Goal: Task Accomplishment & Management: Use online tool/utility

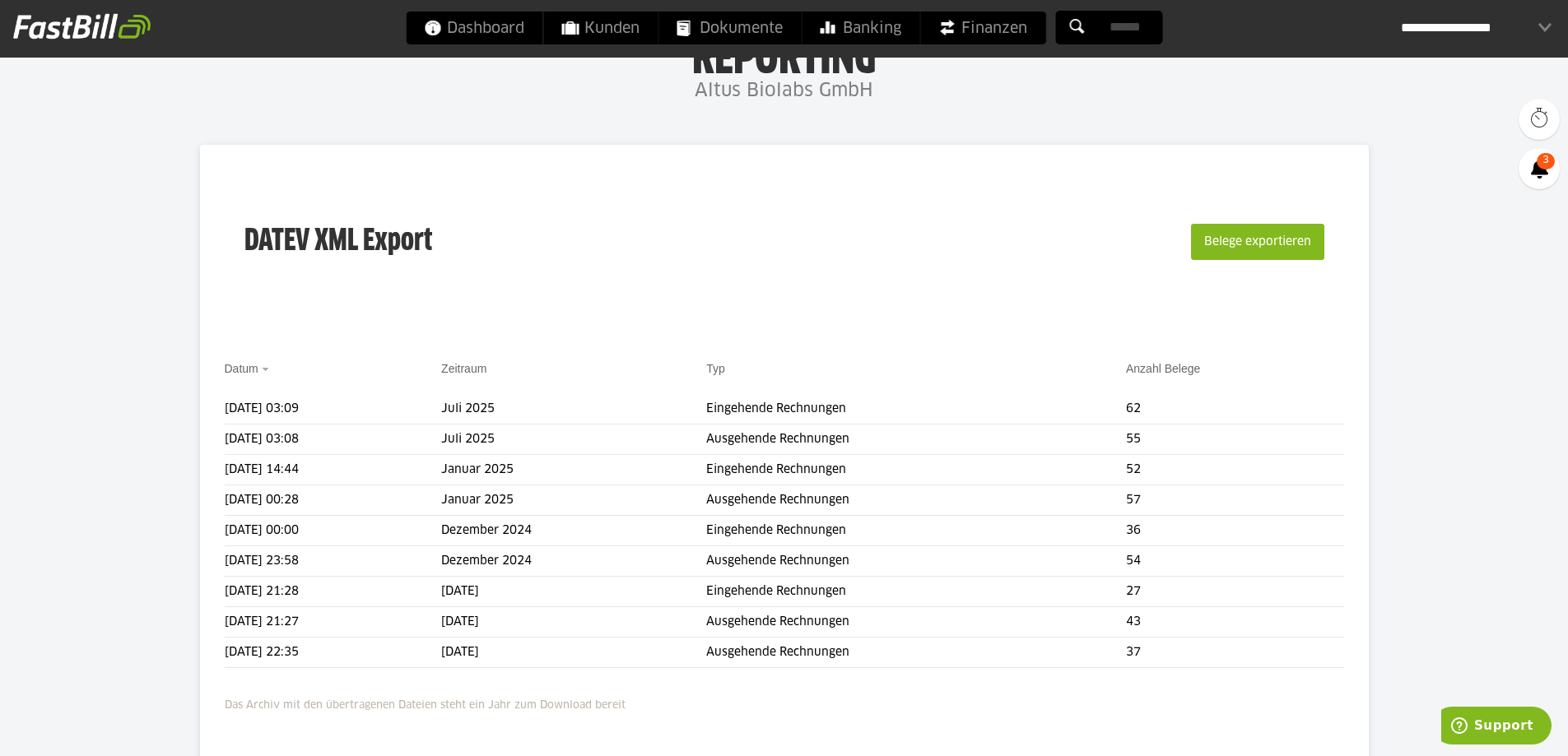
scroll to position [82, 0]
click at [1267, 244] on button "Belege exportieren" at bounding box center [1257, 244] width 133 height 37
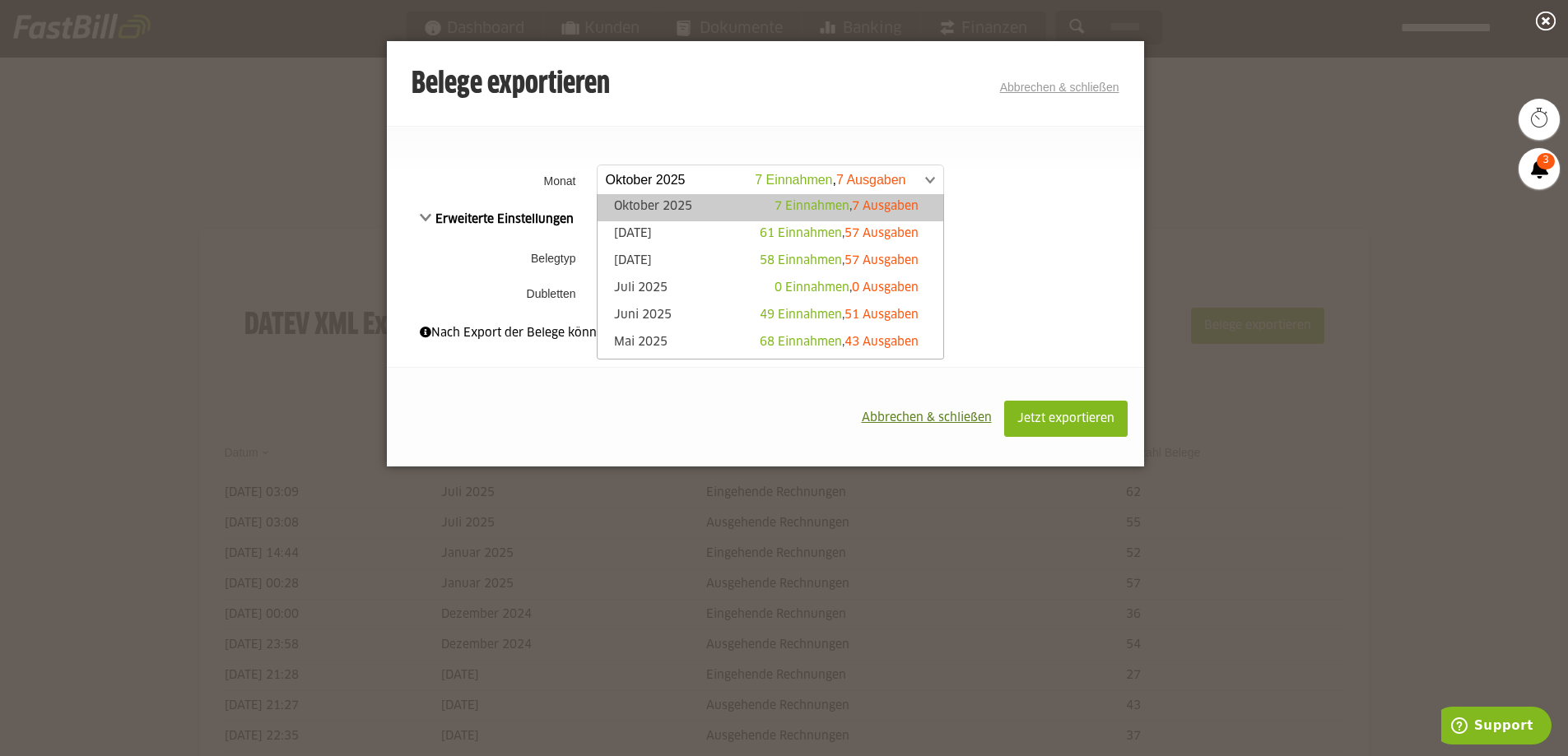
click at [716, 178] on span at bounding box center [762, 180] width 346 height 30
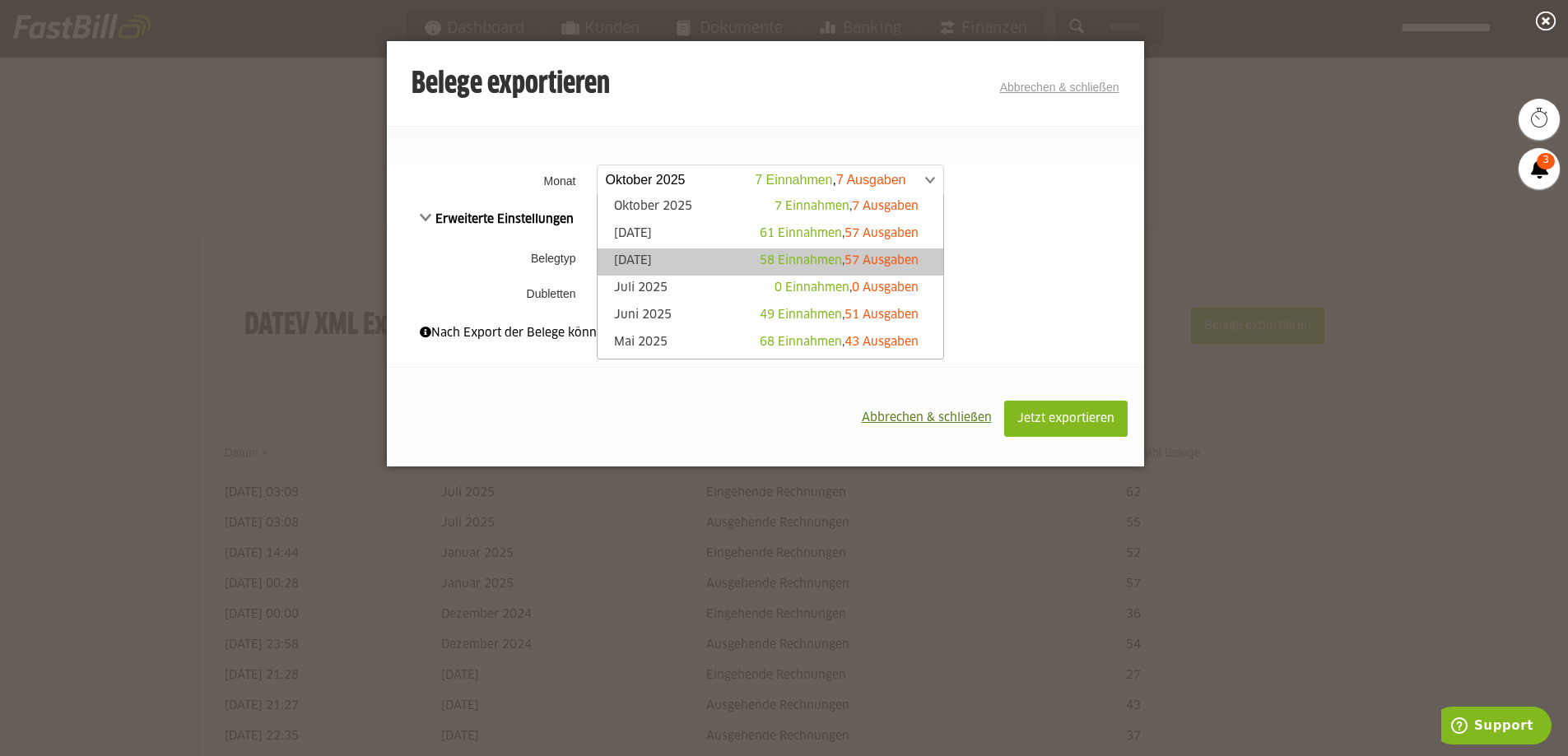
click at [704, 259] on link "August 2025 58 Einnahmen , 57 Ausgaben" at bounding box center [771, 262] width 329 height 19
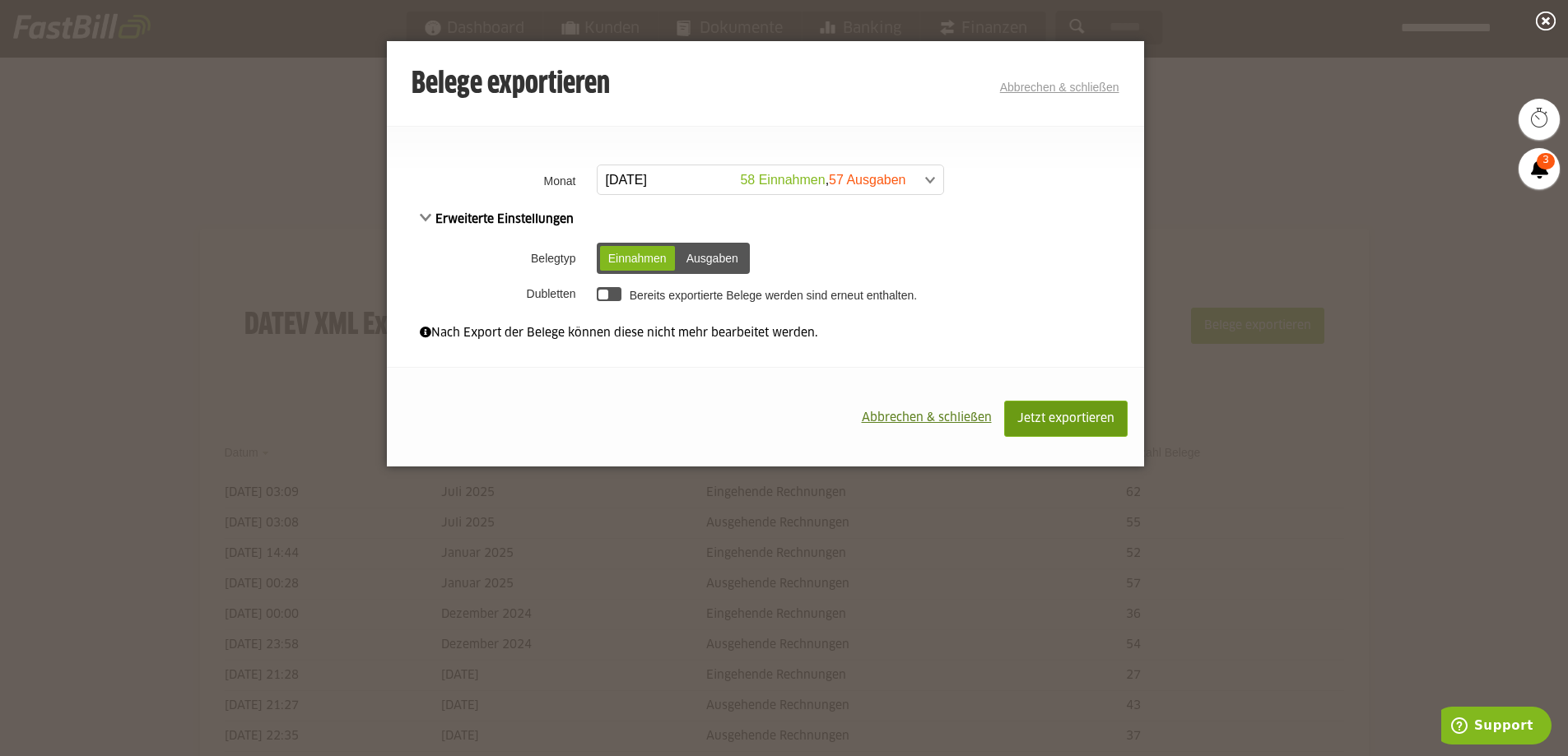
click at [1060, 416] on span "Jetzt exportieren" at bounding box center [1065, 419] width 97 height 12
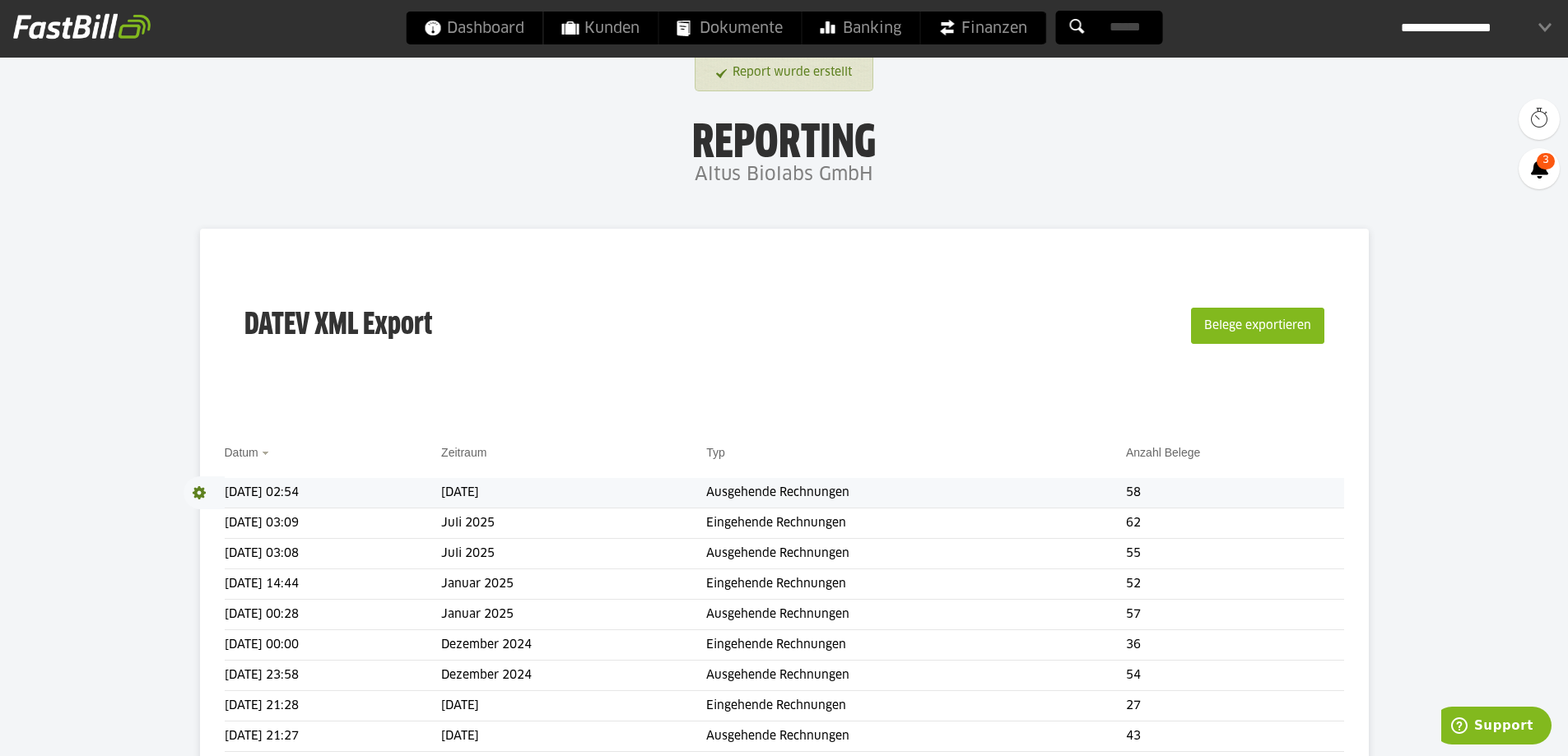
click at [200, 488] on span at bounding box center [204, 493] width 41 height 33
click at [236, 514] on link "Download" at bounding box center [227, 515] width 88 height 19
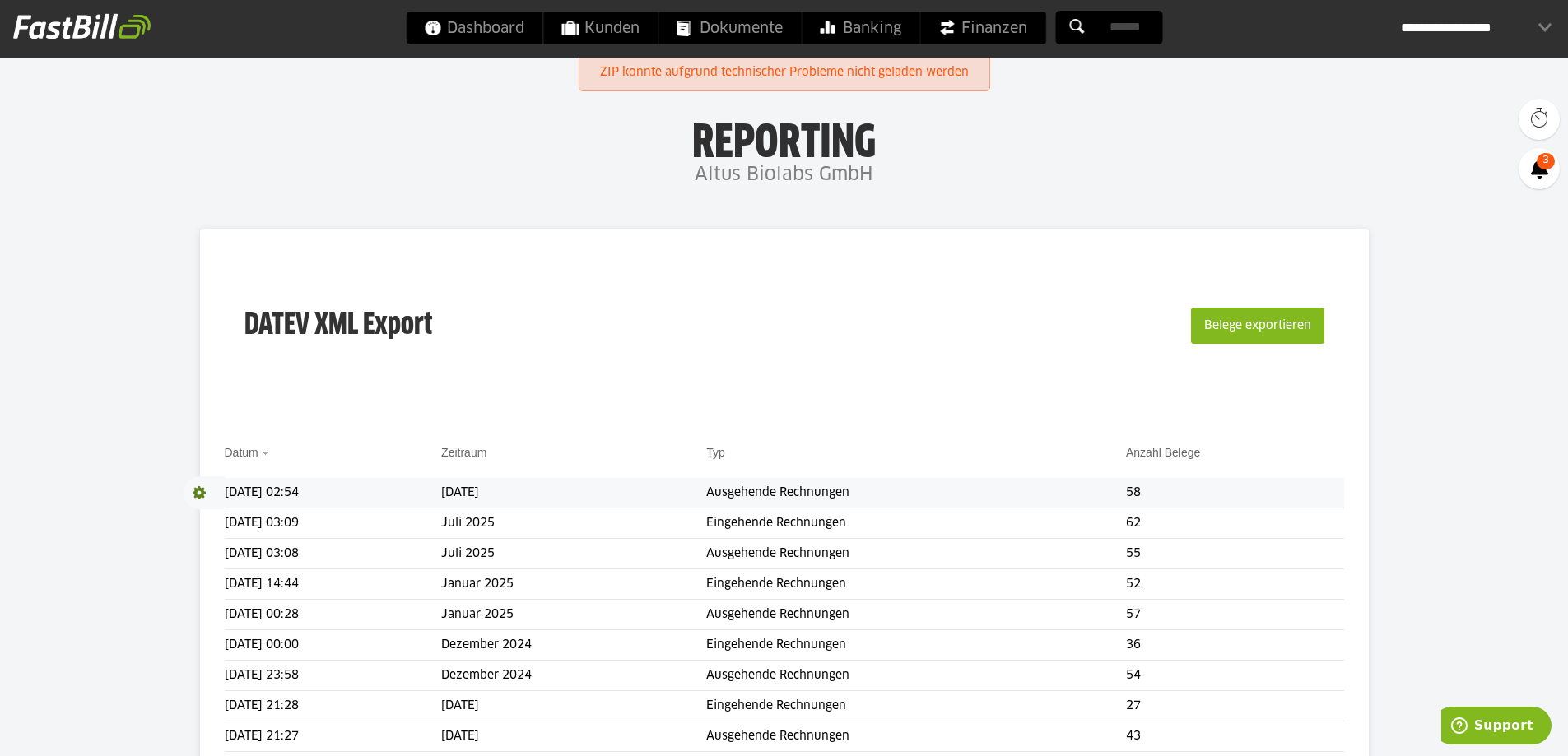
click at [268, 488] on td "[DATE] 02:54" at bounding box center [333, 493] width 218 height 31
click at [206, 493] on span at bounding box center [204, 493] width 41 height 33
click at [213, 508] on span at bounding box center [200, 493] width 33 height 33
click at [1187, 496] on td "58" at bounding box center [1235, 493] width 218 height 31
click at [901, 336] on div "DATEV XML Export Belege exportieren" at bounding box center [784, 336] width 1119 height 166
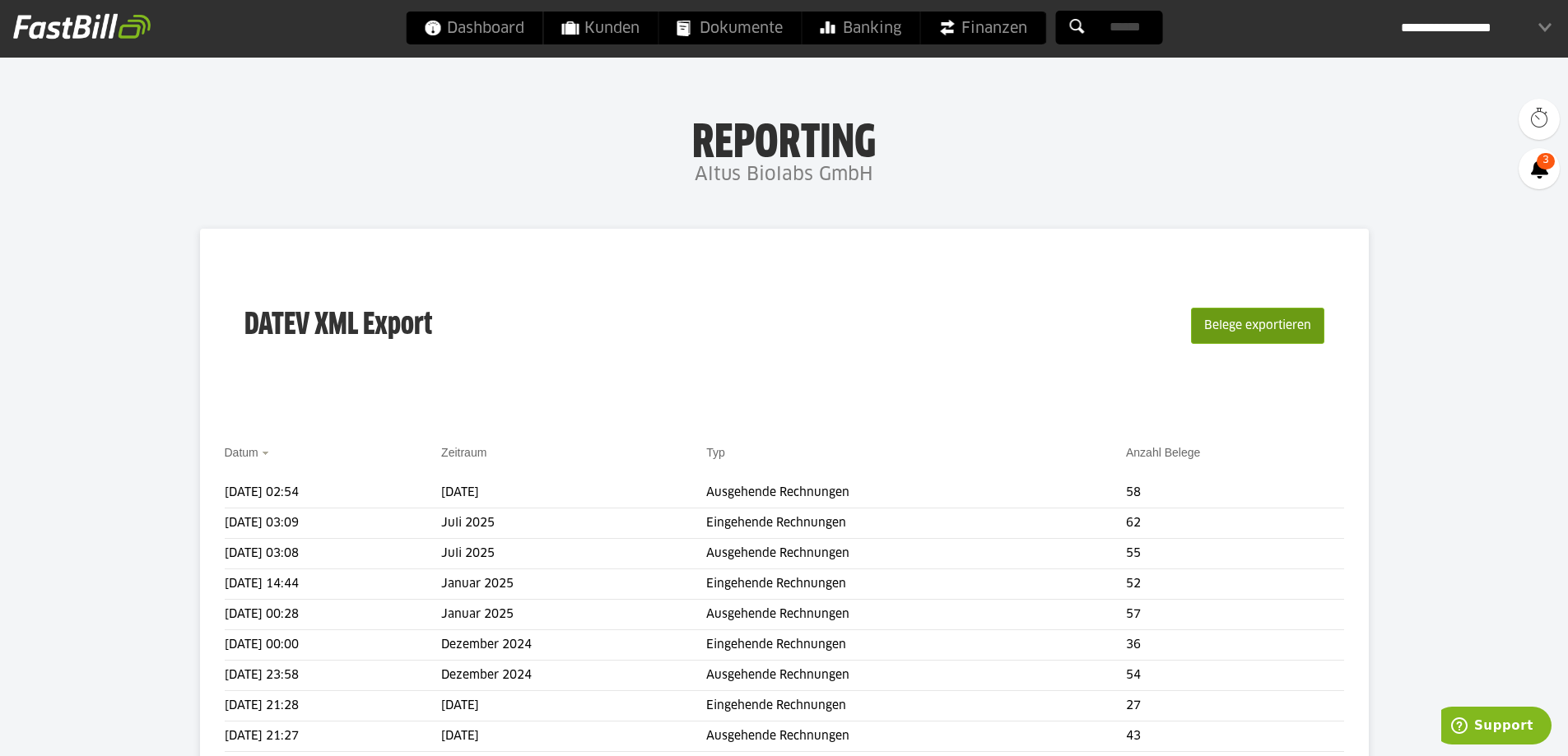
click at [1273, 335] on button "Belege exportieren" at bounding box center [1257, 326] width 133 height 37
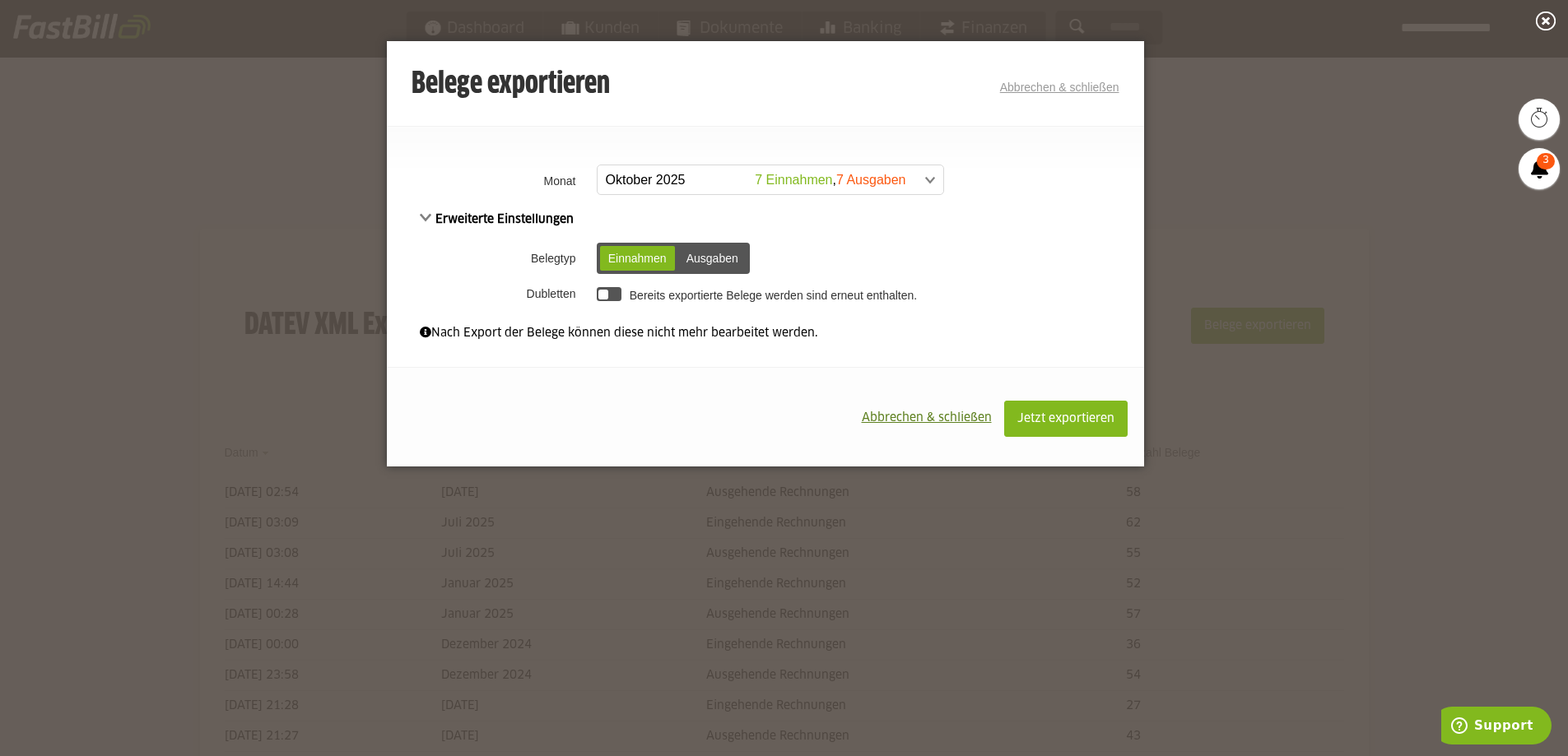
click at [691, 253] on div "Ausgaben" at bounding box center [712, 258] width 68 height 25
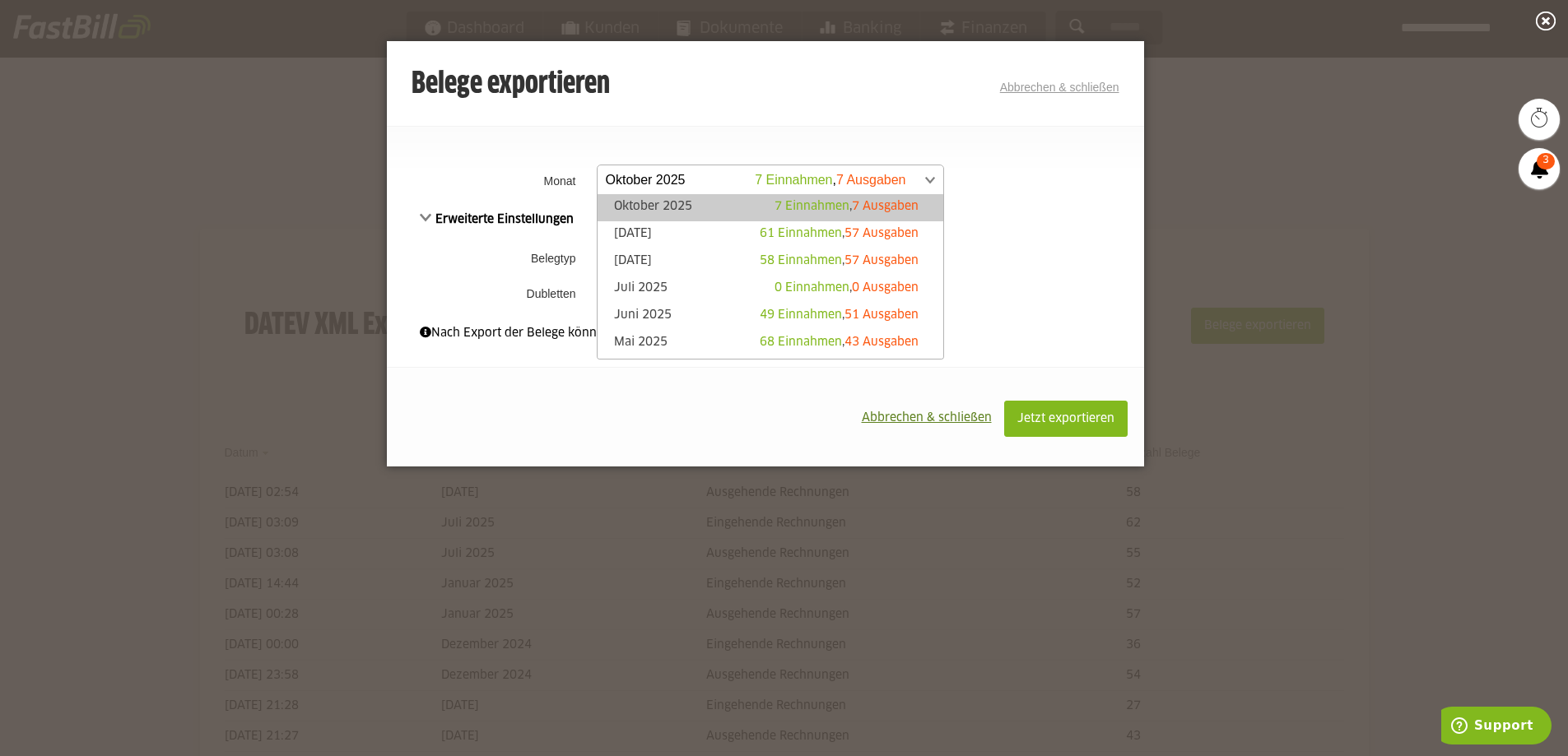
click at [906, 187] on span at bounding box center [762, 180] width 346 height 30
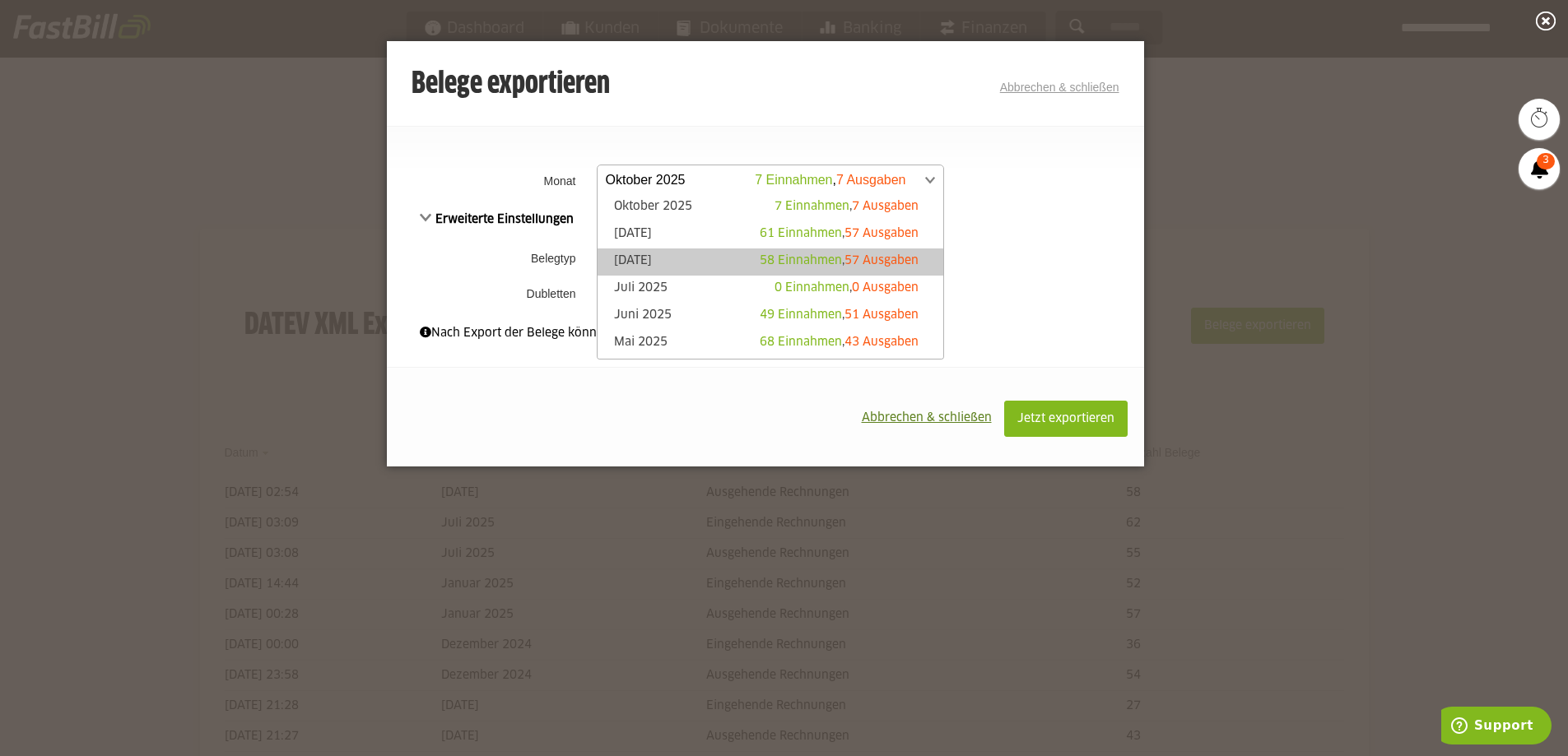
click at [760, 263] on span "58 Einnahmen" at bounding box center [800, 261] width 82 height 12
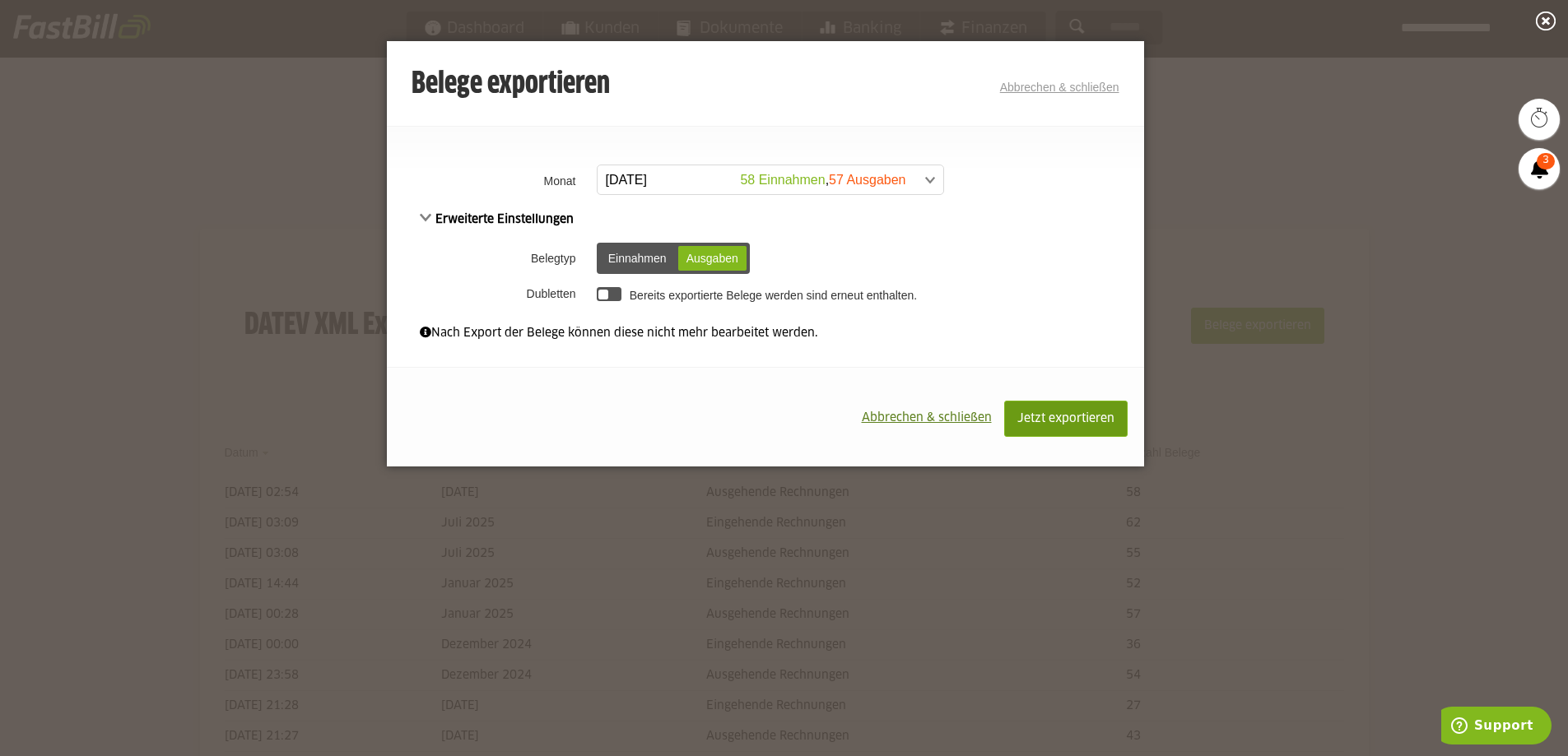
click at [1066, 417] on span "Jetzt exportieren" at bounding box center [1065, 419] width 97 height 12
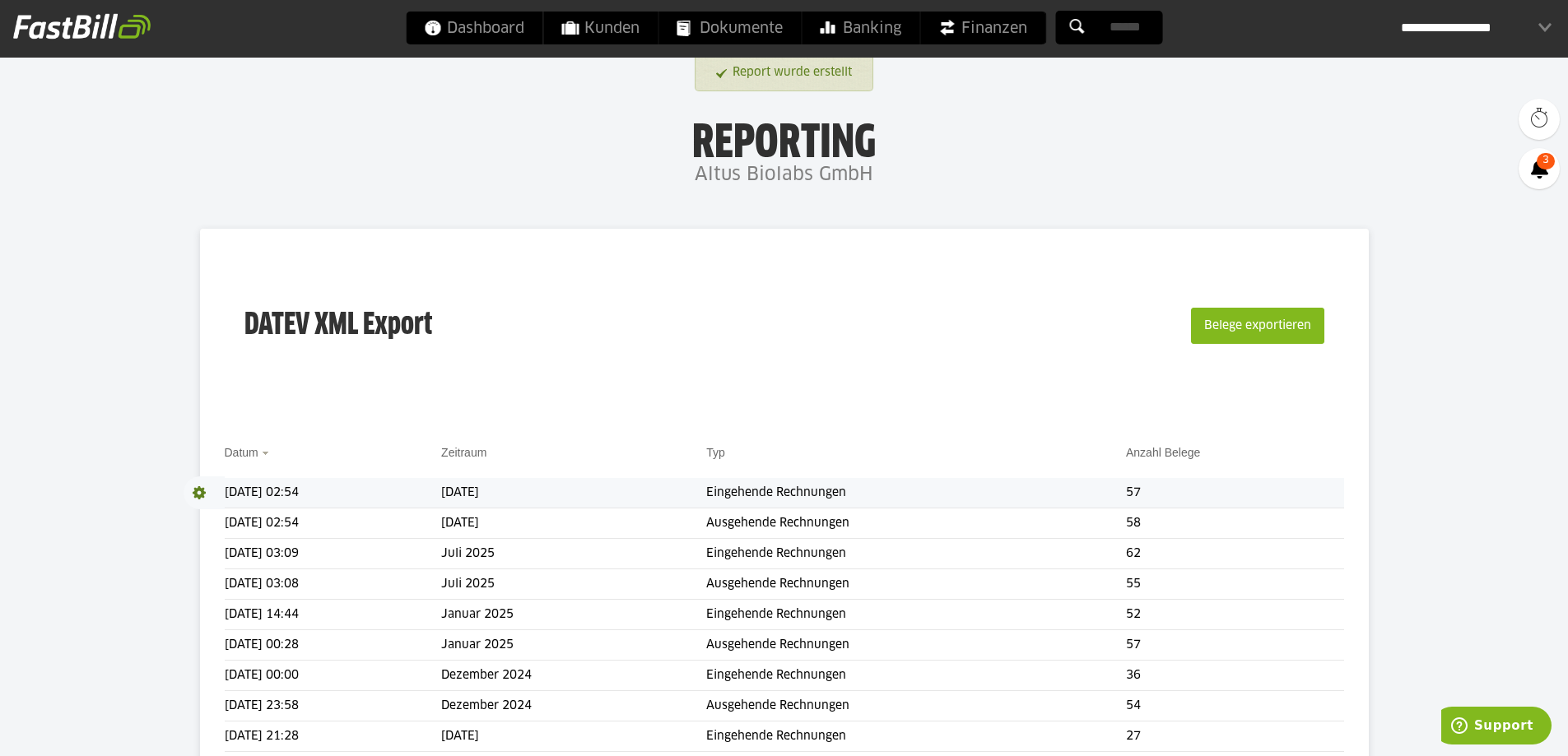
click at [203, 491] on span at bounding box center [204, 493] width 41 height 33
click at [219, 513] on link "Download" at bounding box center [227, 515] width 88 height 19
click at [203, 525] on span at bounding box center [204, 523] width 41 height 33
click at [221, 549] on link "Download" at bounding box center [227, 545] width 88 height 19
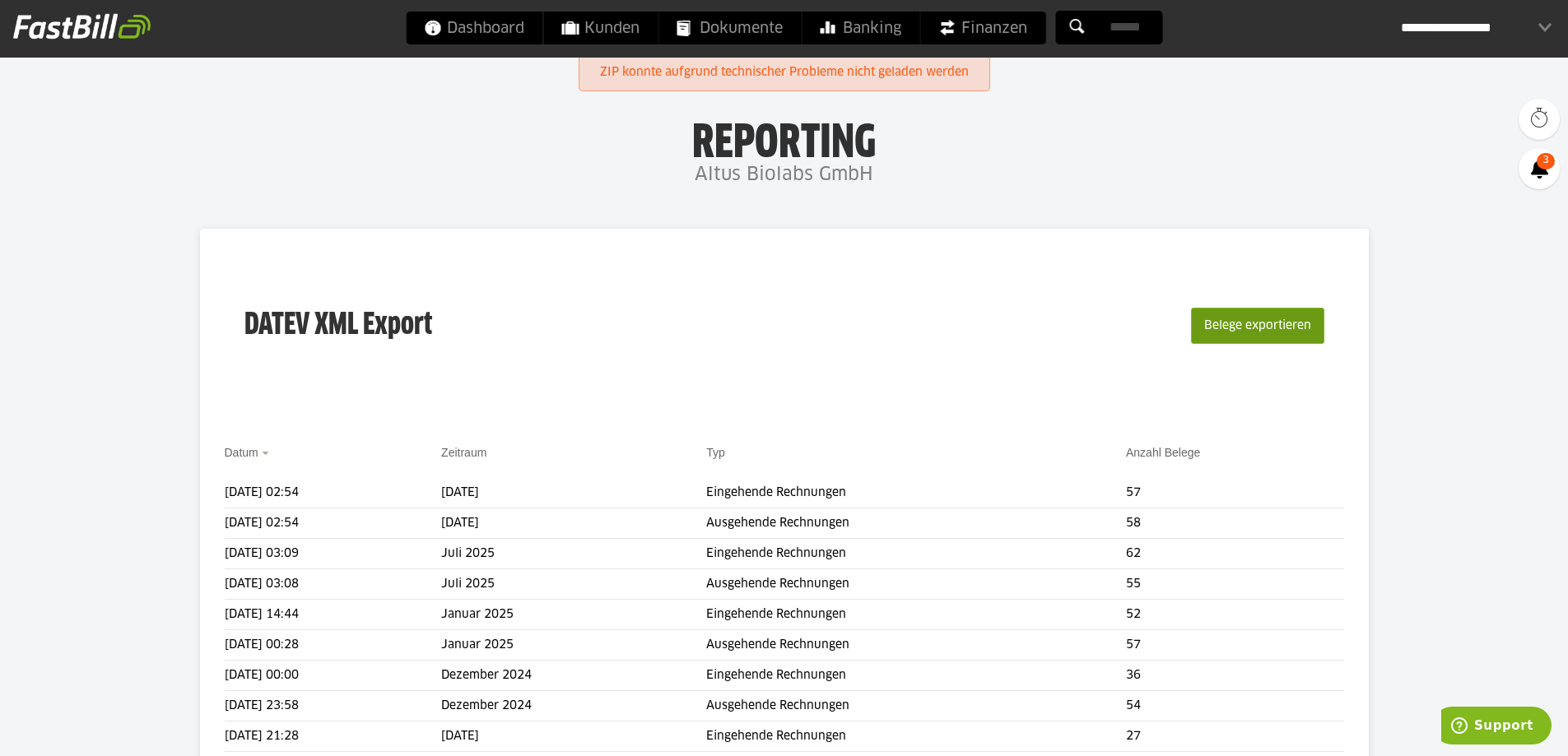
click at [1291, 334] on button "Belege exportieren" at bounding box center [1257, 326] width 133 height 37
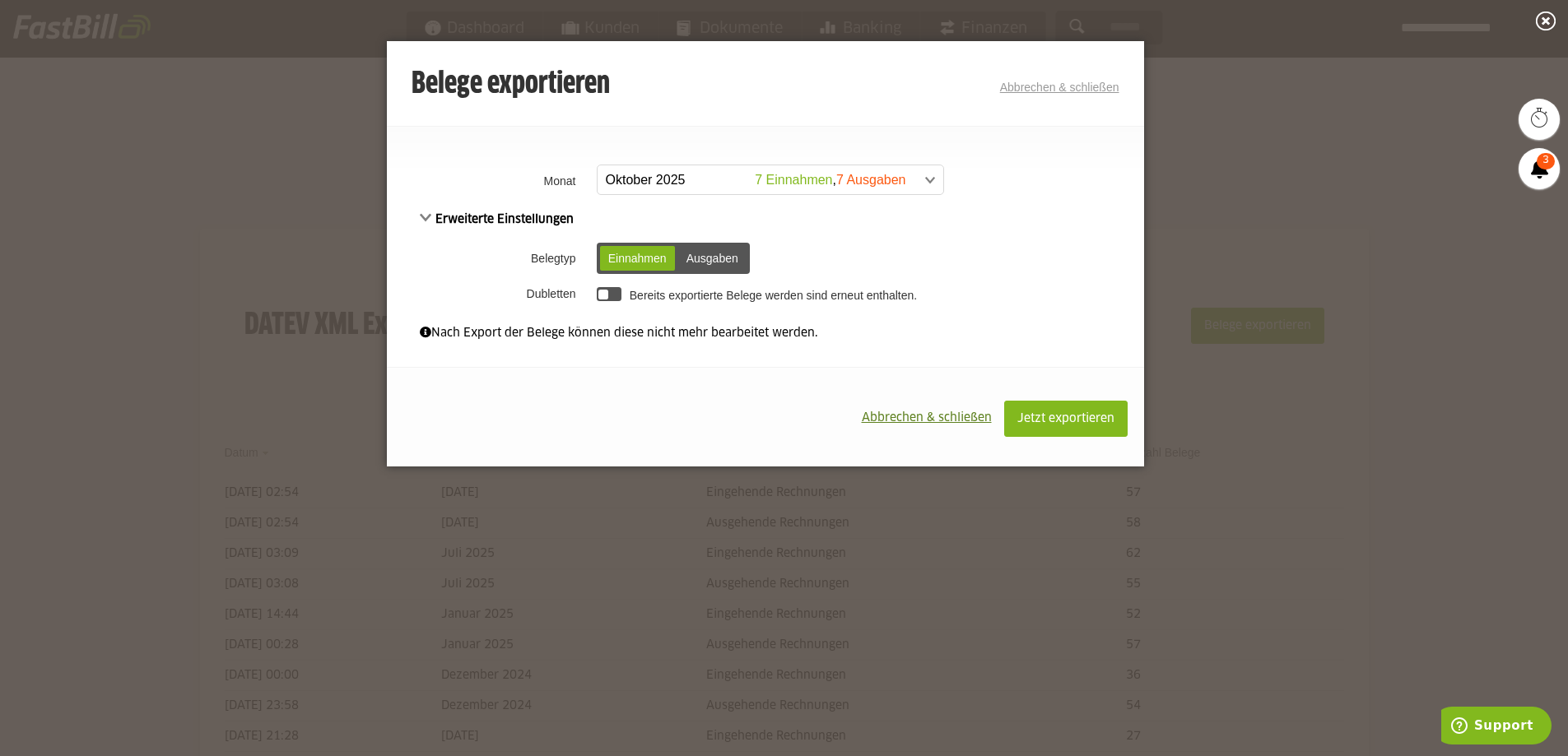
click at [889, 183] on span at bounding box center [762, 180] width 346 height 30
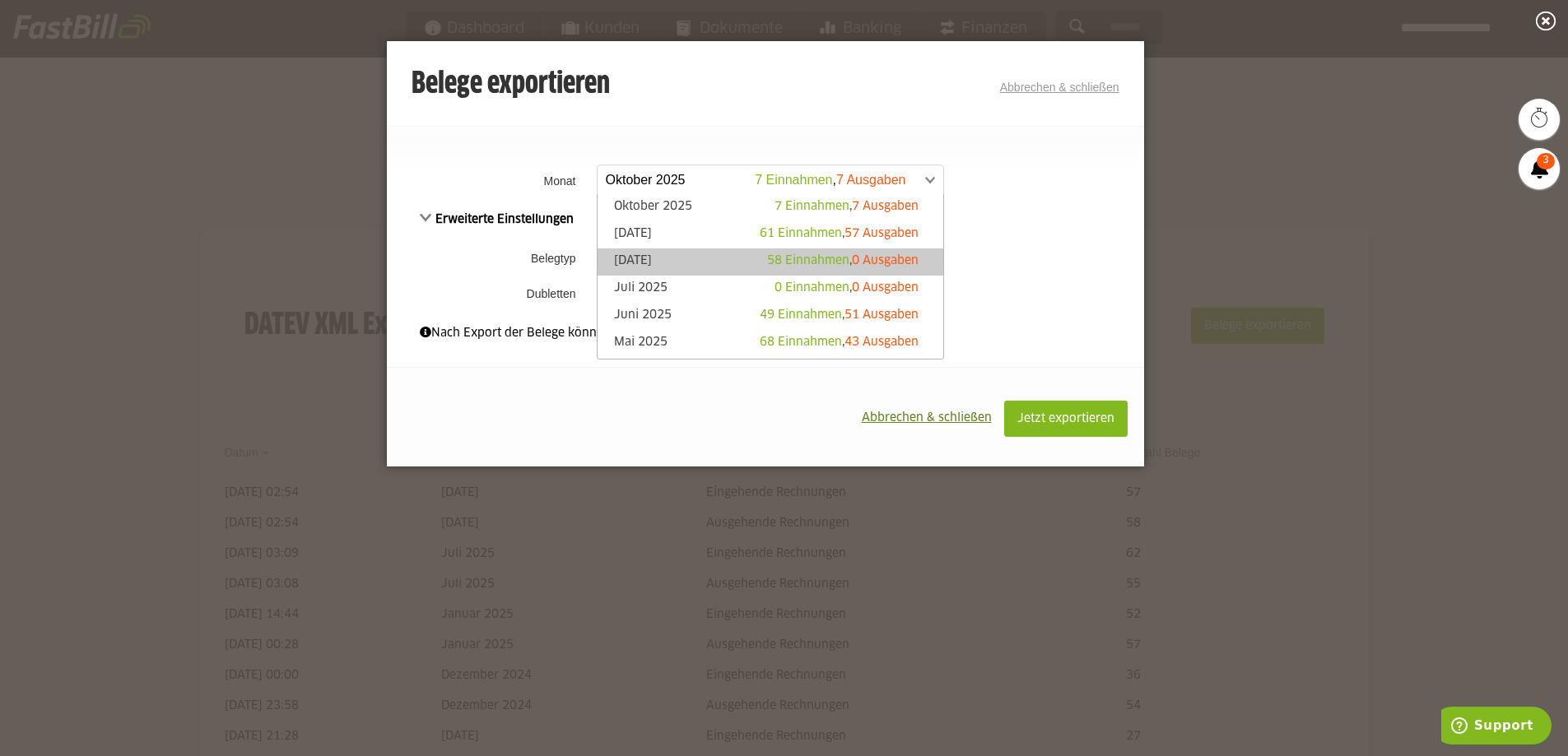
click at [725, 260] on link "August 2025 58 Einnahmen , 0 Ausgaben" at bounding box center [771, 262] width 329 height 19
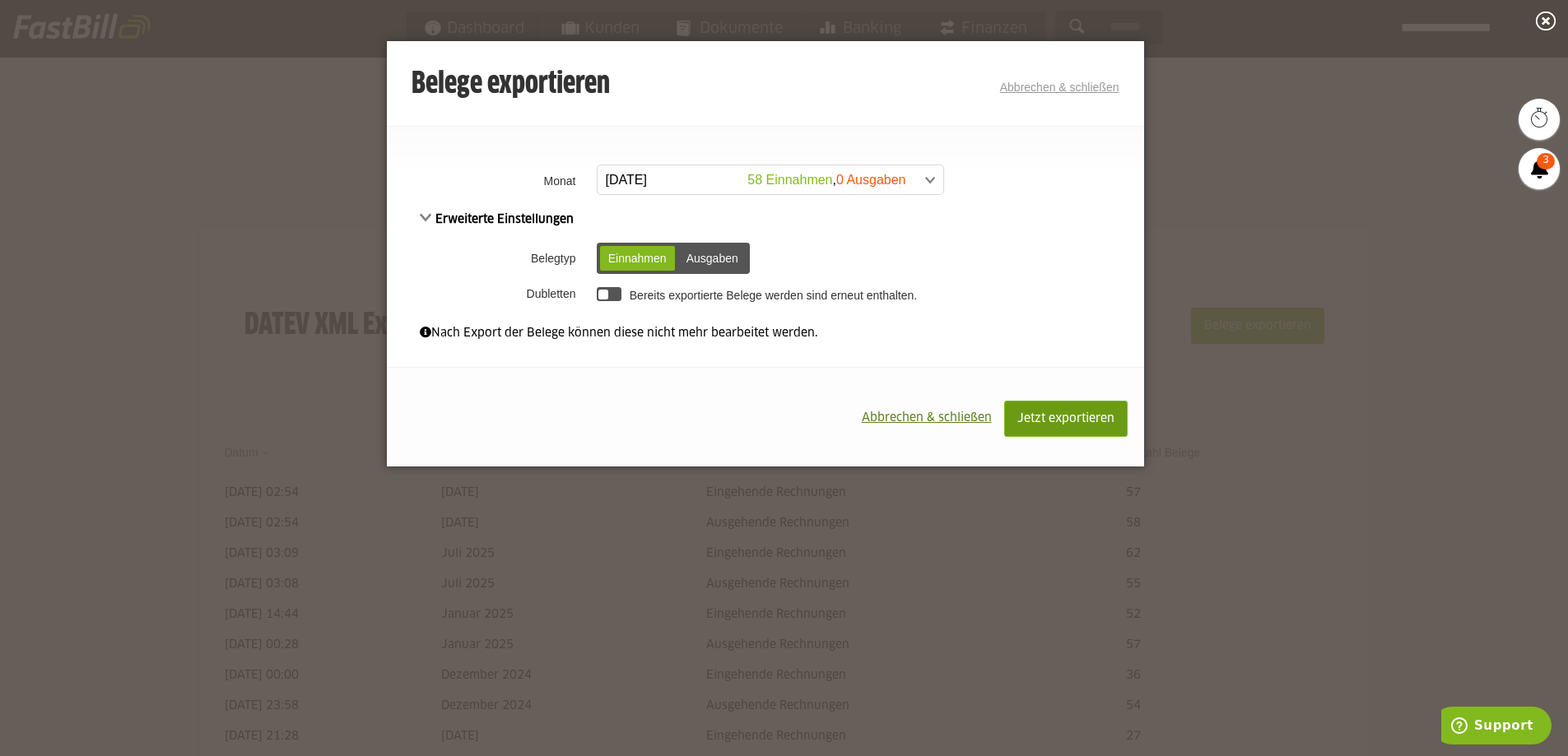
click at [1051, 410] on button "Jetzt exportieren" at bounding box center [1065, 419] width 123 height 37
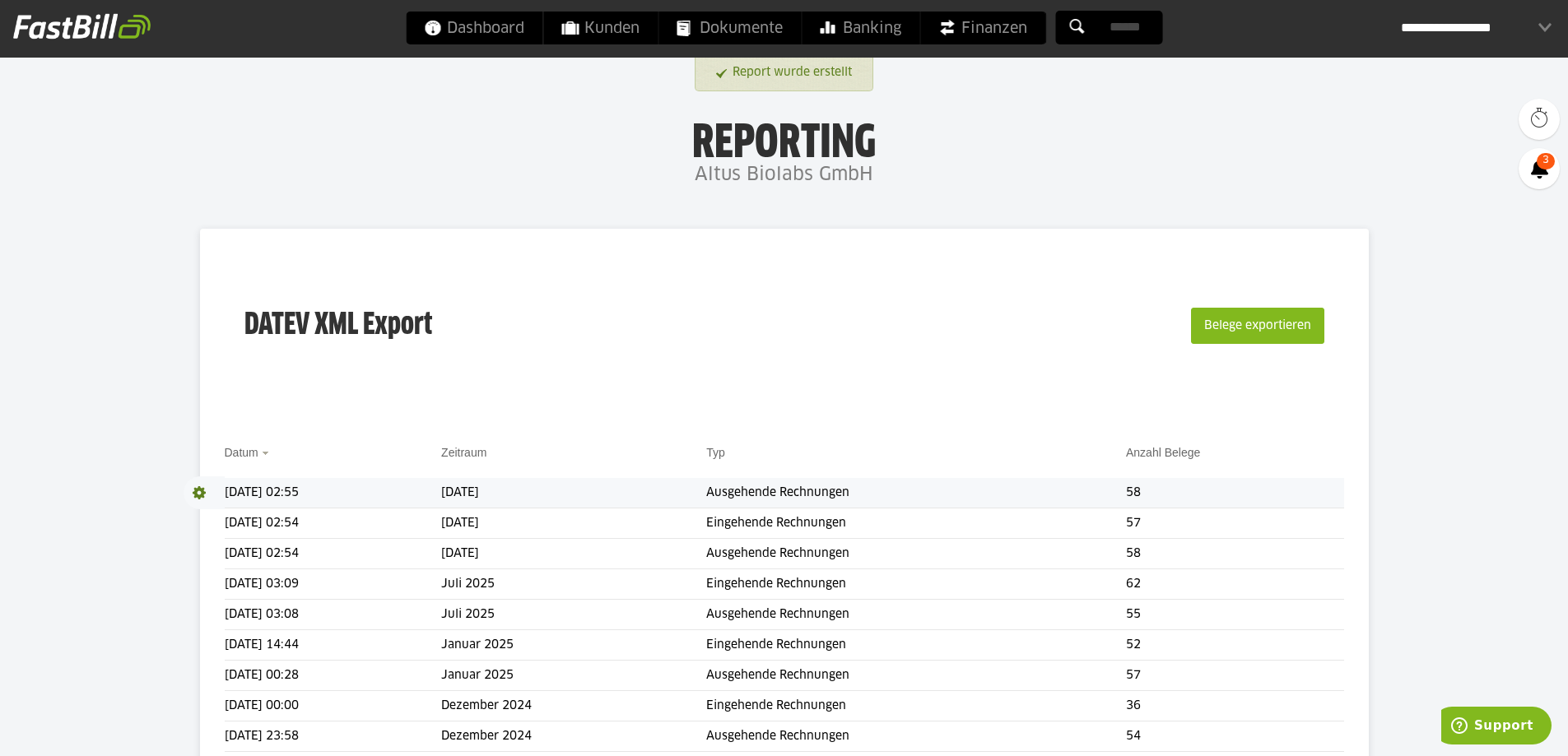
click at [201, 489] on span at bounding box center [204, 493] width 41 height 33
click at [224, 509] on link "Download" at bounding box center [227, 515] width 88 height 19
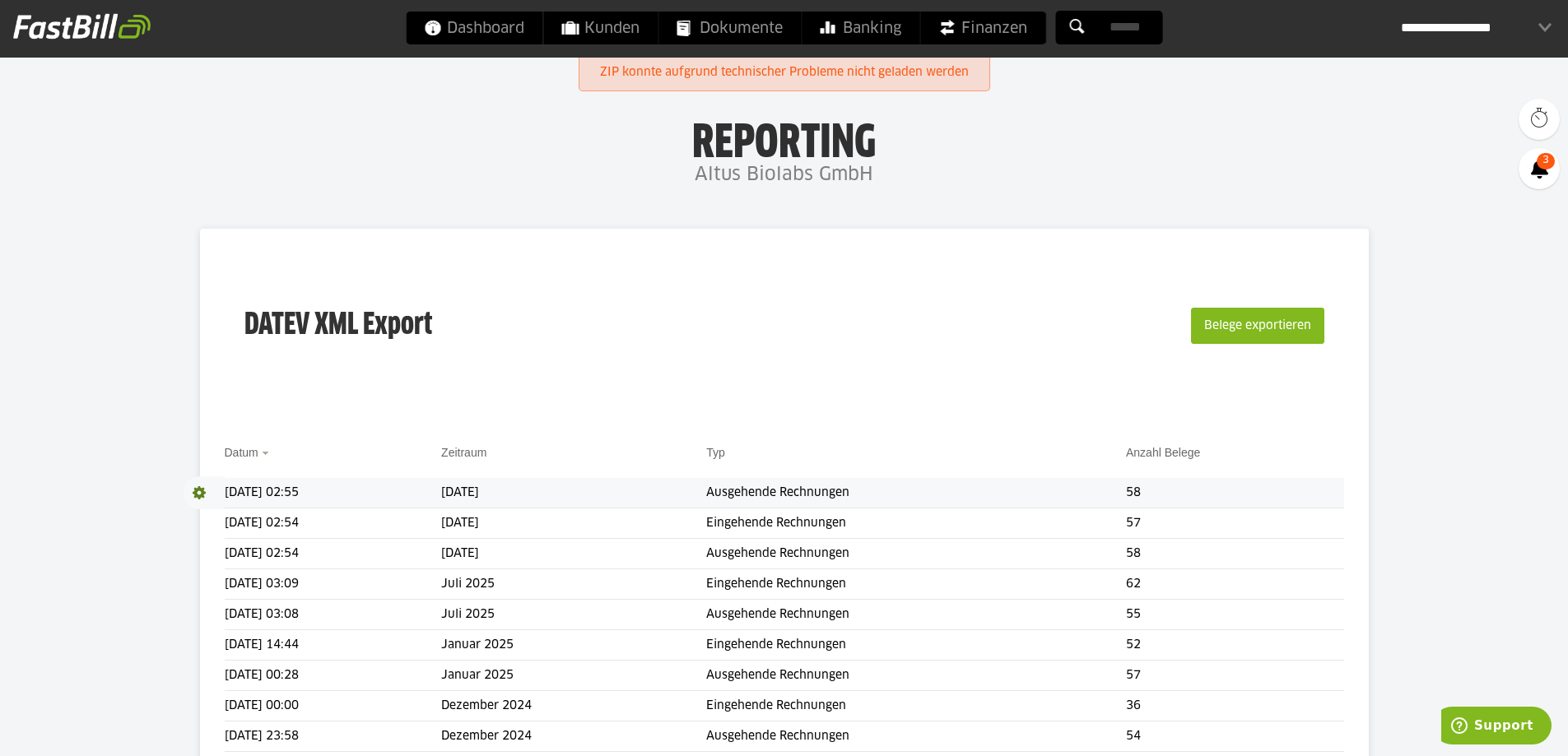
click at [381, 491] on td "[DATE] 02:55" at bounding box center [333, 493] width 218 height 31
click at [744, 72] on link "ZIP konnte aufgrund technischer Probleme nicht geladen werden" at bounding box center [784, 73] width 369 height 31
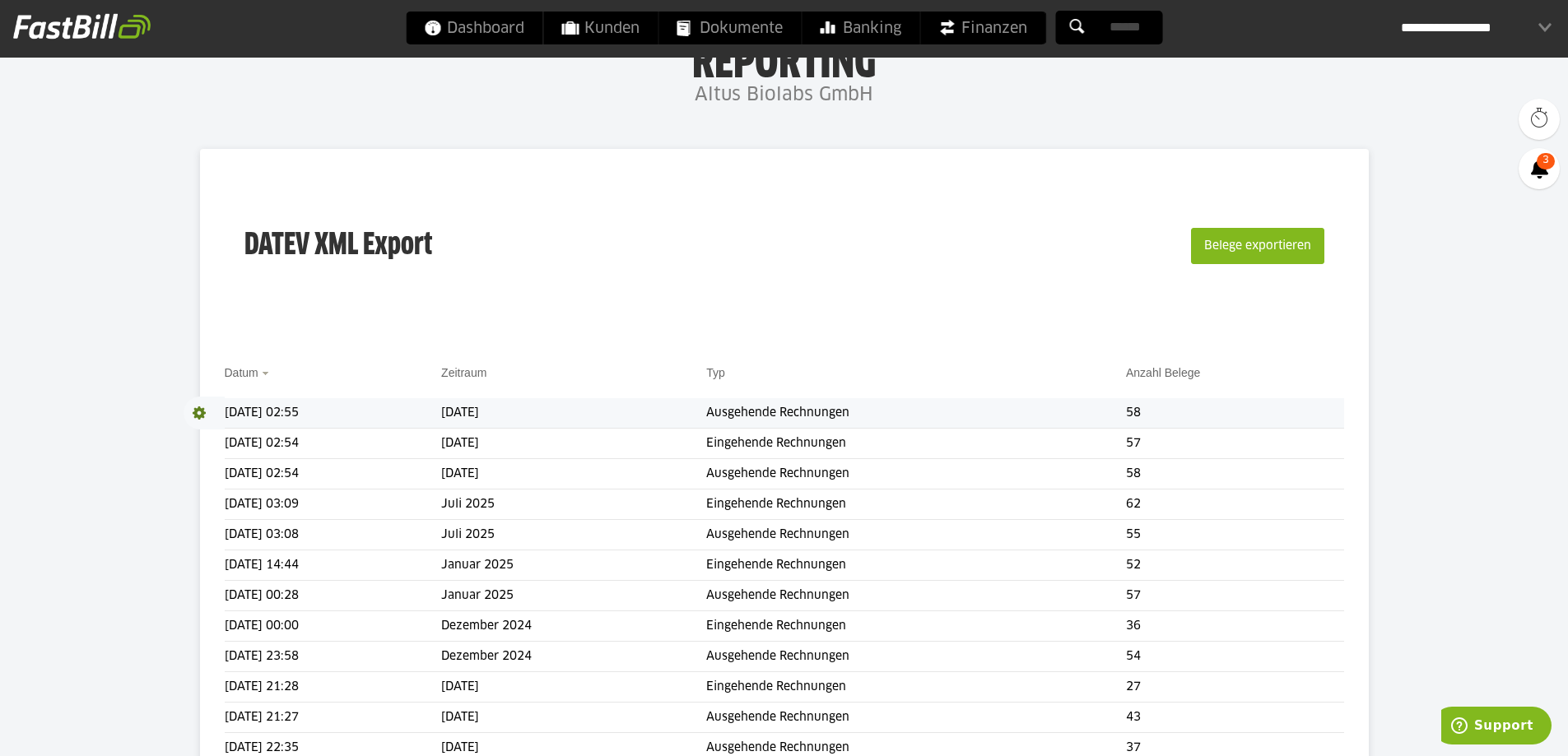
scroll to position [82, 0]
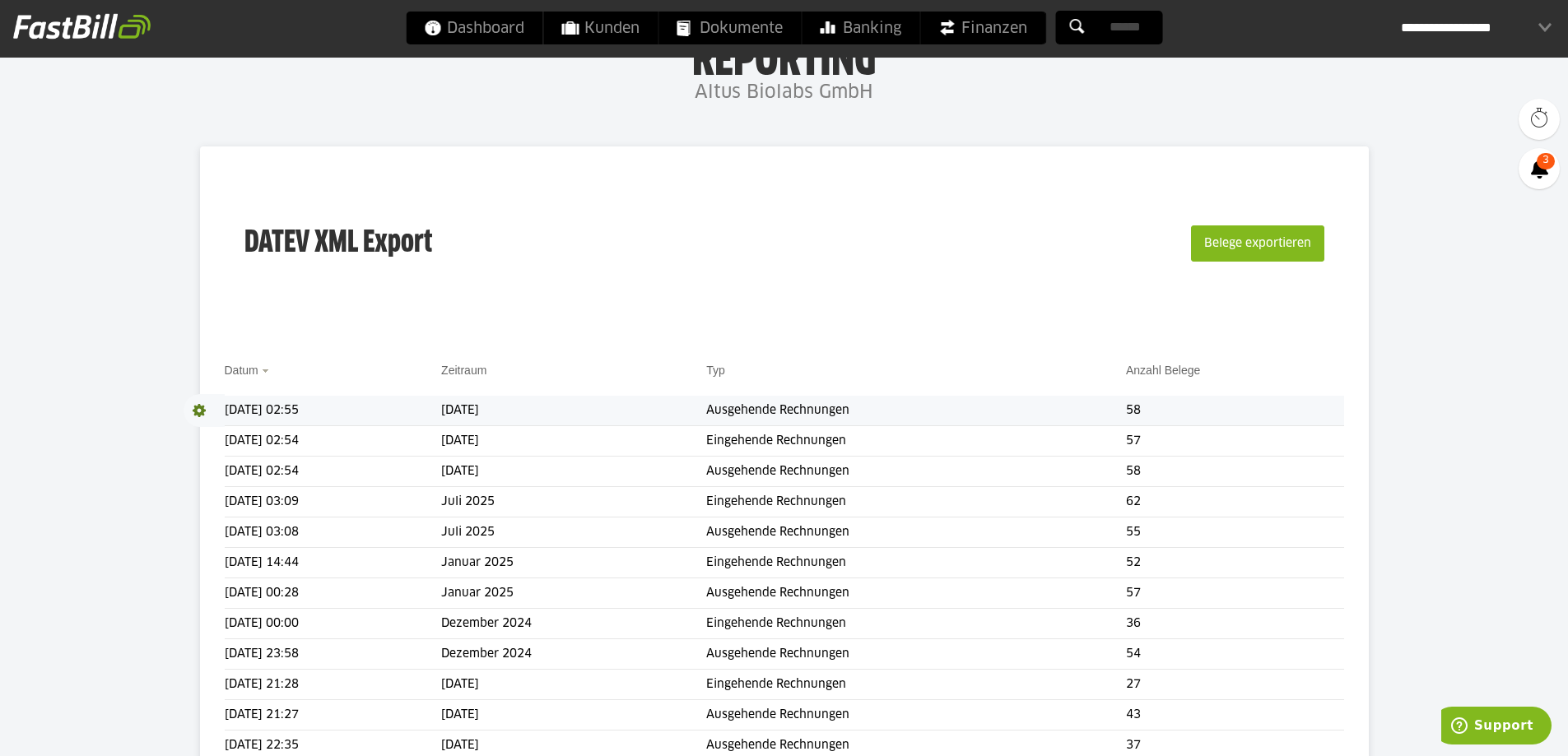
click at [837, 412] on td "Ausgehende Rechnungen" at bounding box center [916, 411] width 420 height 31
click at [1275, 244] on button "Belege exportieren" at bounding box center [1257, 244] width 133 height 37
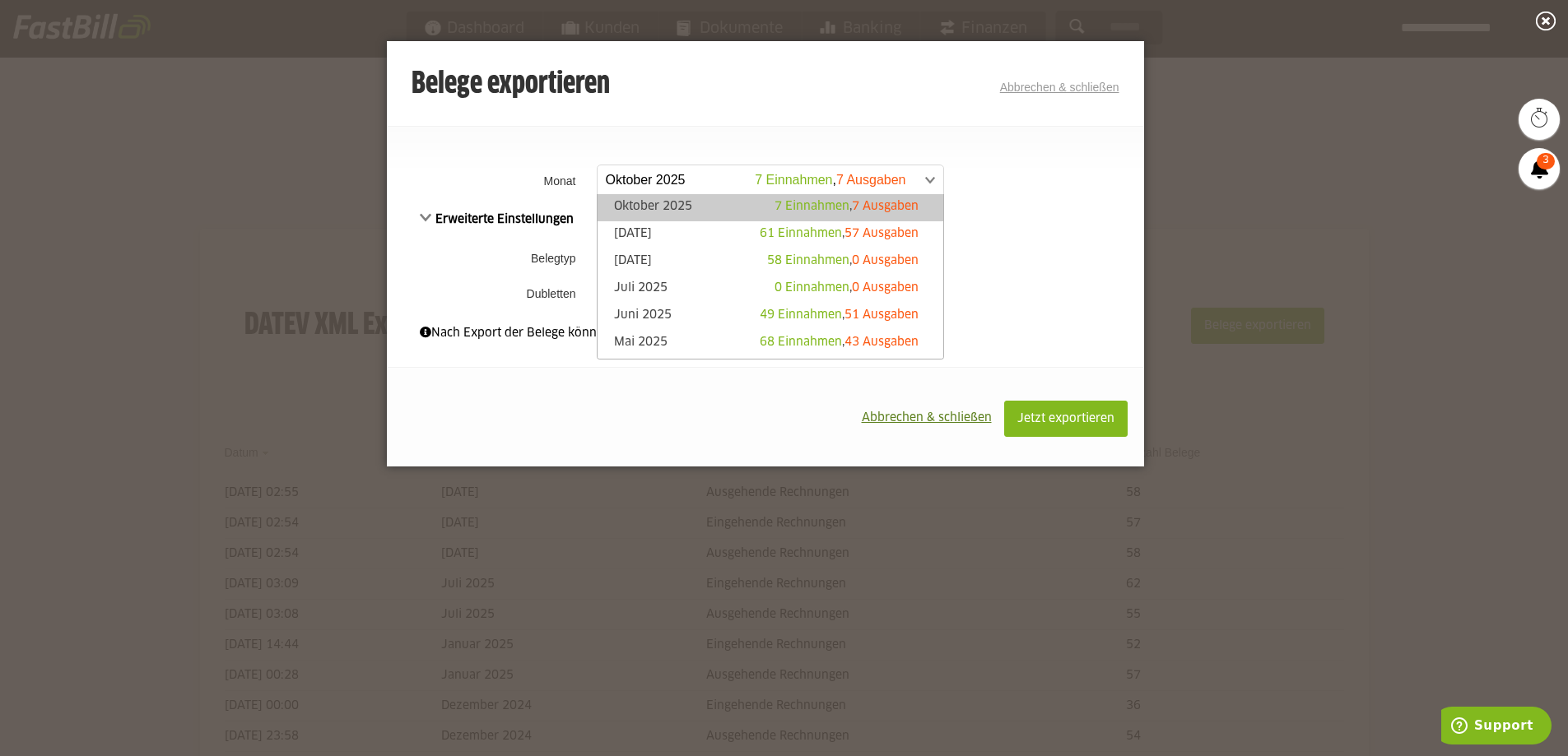
click at [890, 186] on span at bounding box center [762, 180] width 346 height 30
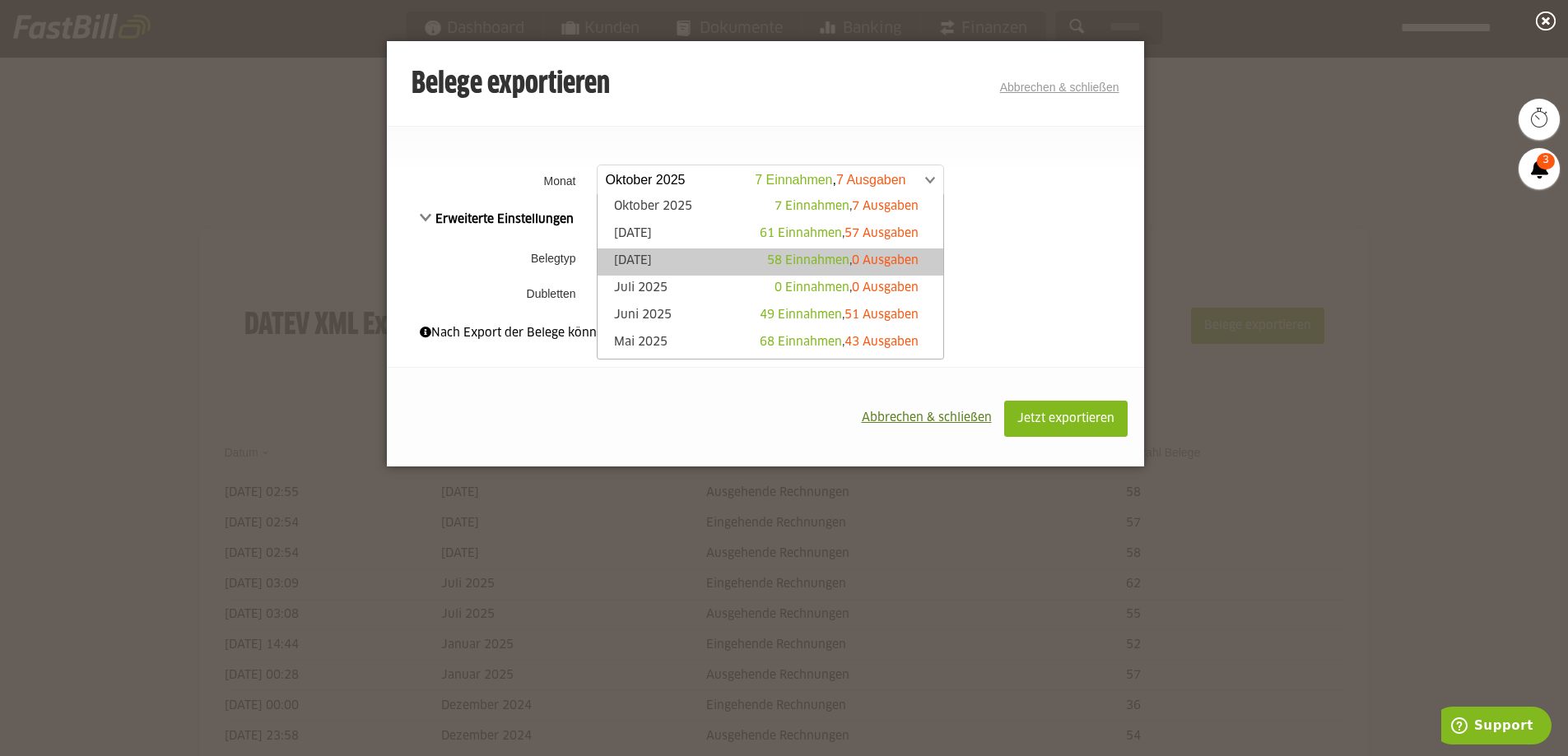
click at [875, 258] on span "0 Ausgaben" at bounding box center [884, 261] width 66 height 12
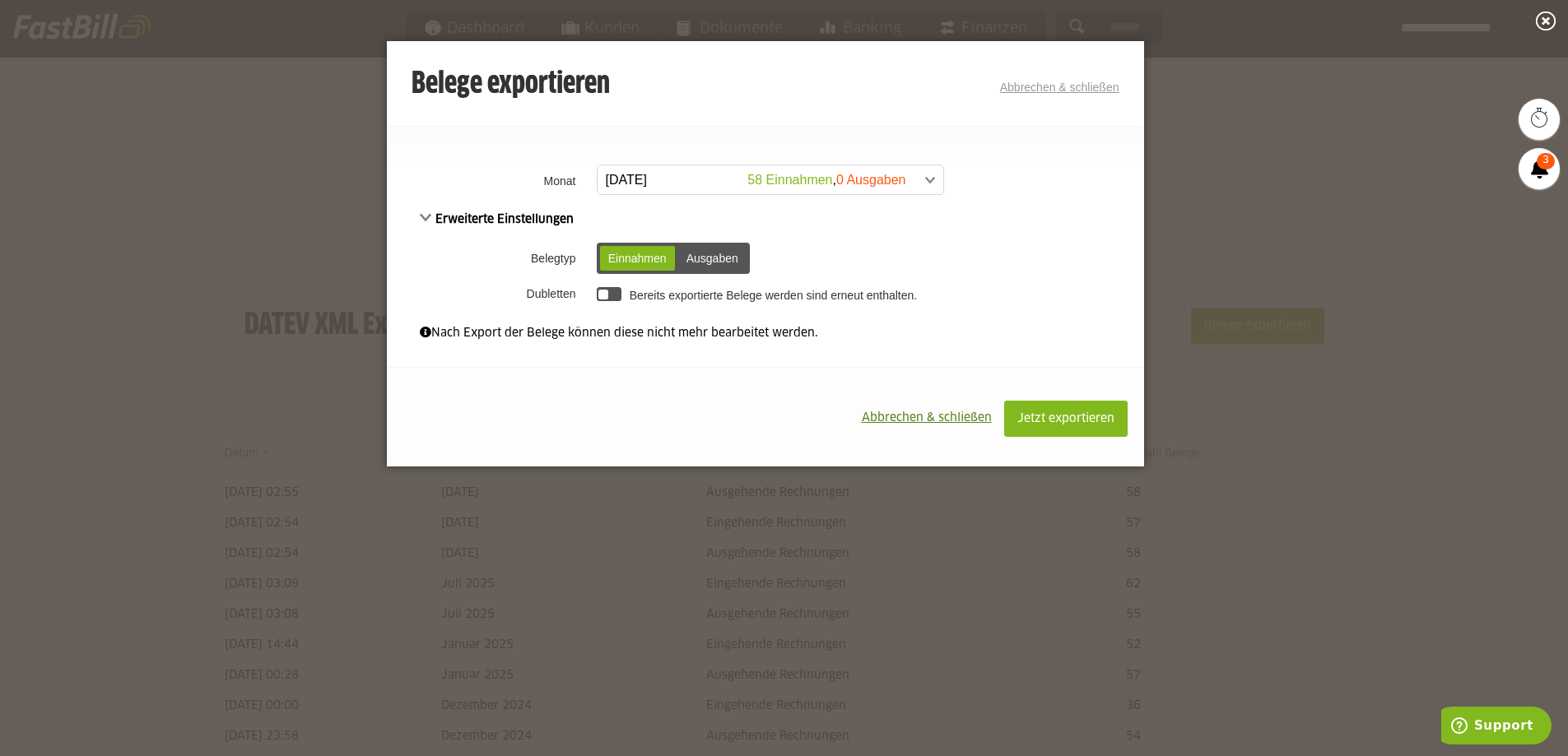
click at [686, 251] on div "Ausgaben" at bounding box center [712, 258] width 68 height 25
click at [647, 253] on div "Einnahmen" at bounding box center [638, 258] width 75 height 25
click at [614, 297] on div at bounding box center [609, 294] width 25 height 14
click at [1077, 419] on span "Jetzt exportieren" at bounding box center [1065, 419] width 97 height 12
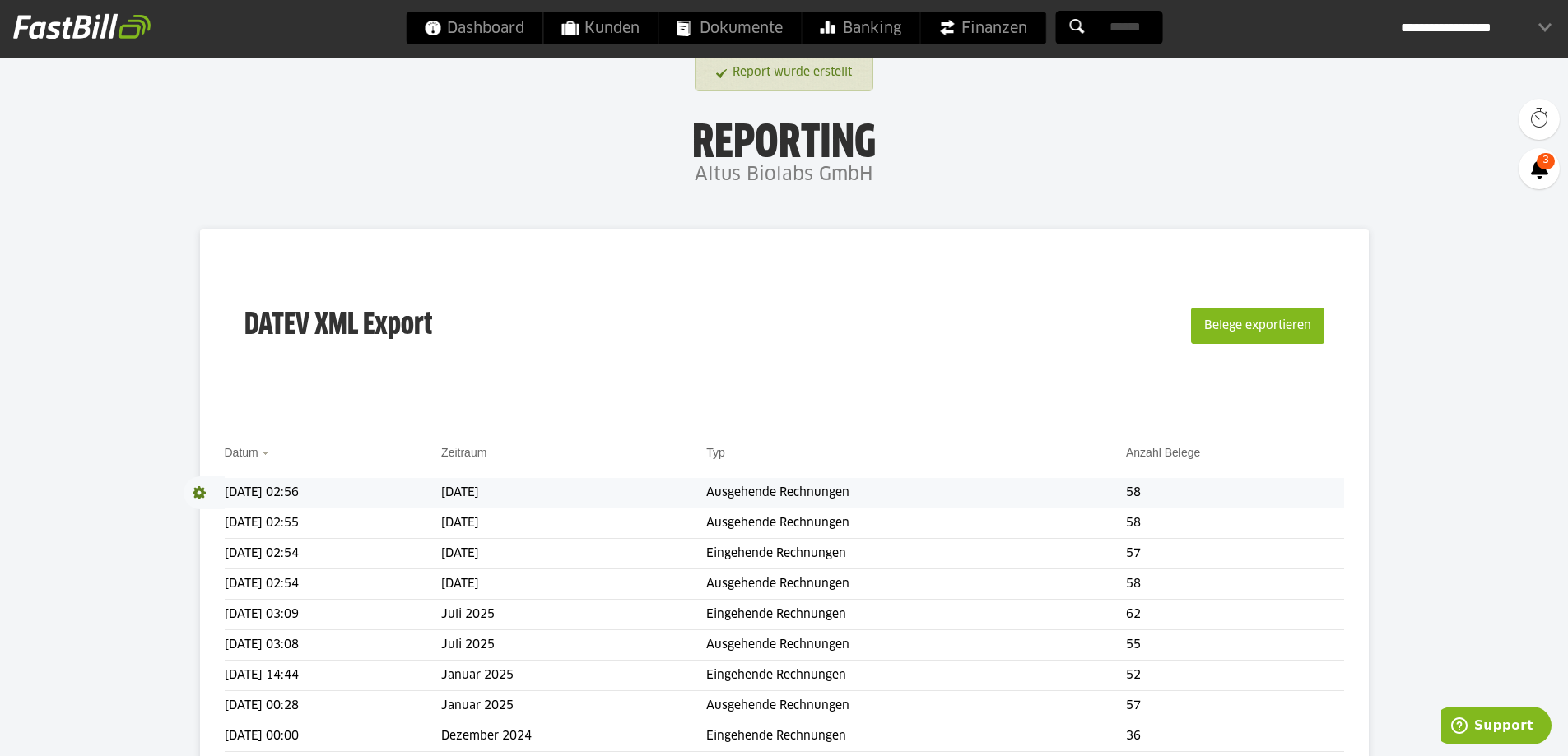
click at [201, 491] on span at bounding box center [204, 493] width 41 height 33
click at [218, 510] on link "Download" at bounding box center [227, 515] width 88 height 19
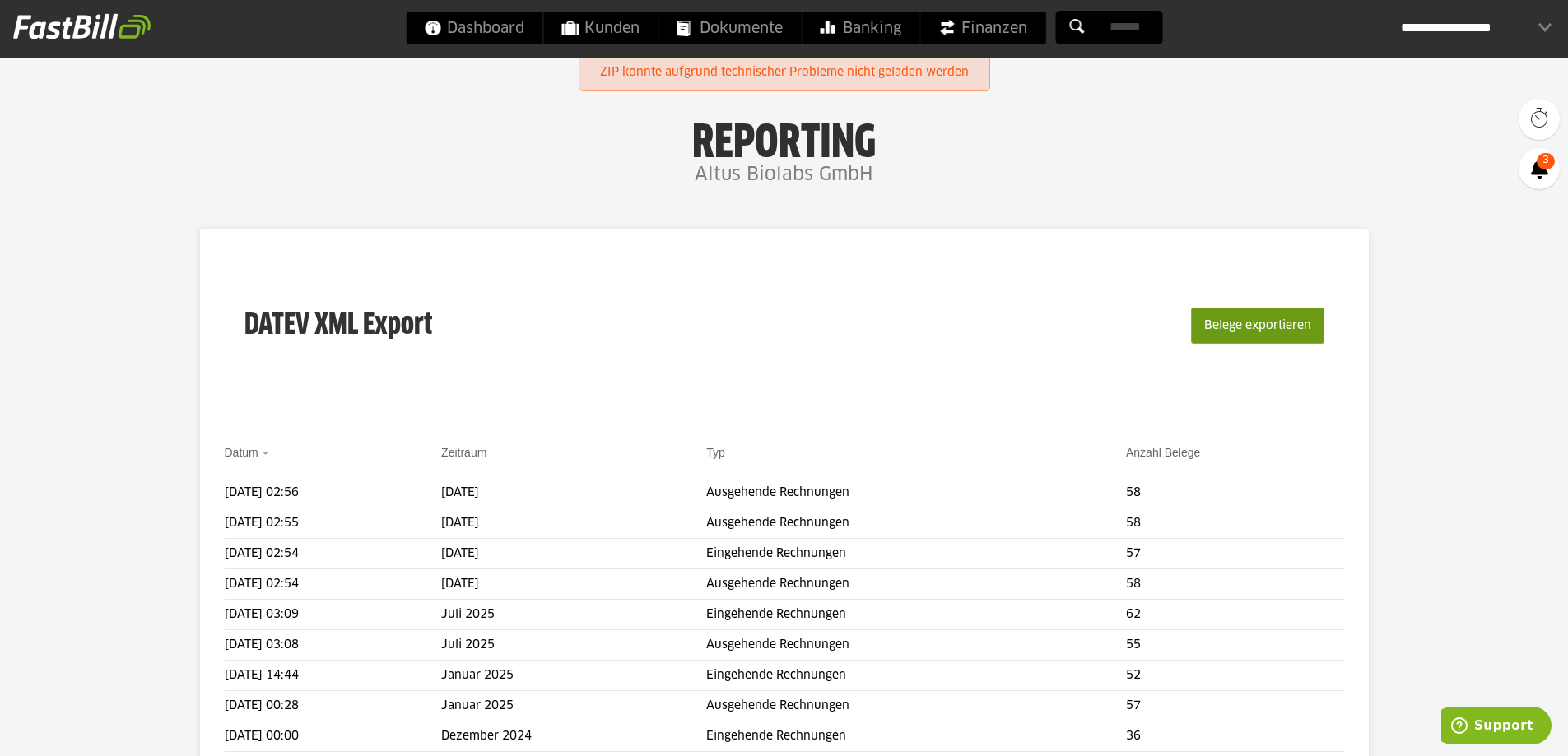
click at [1230, 316] on button "Belege exportieren" at bounding box center [1257, 326] width 133 height 37
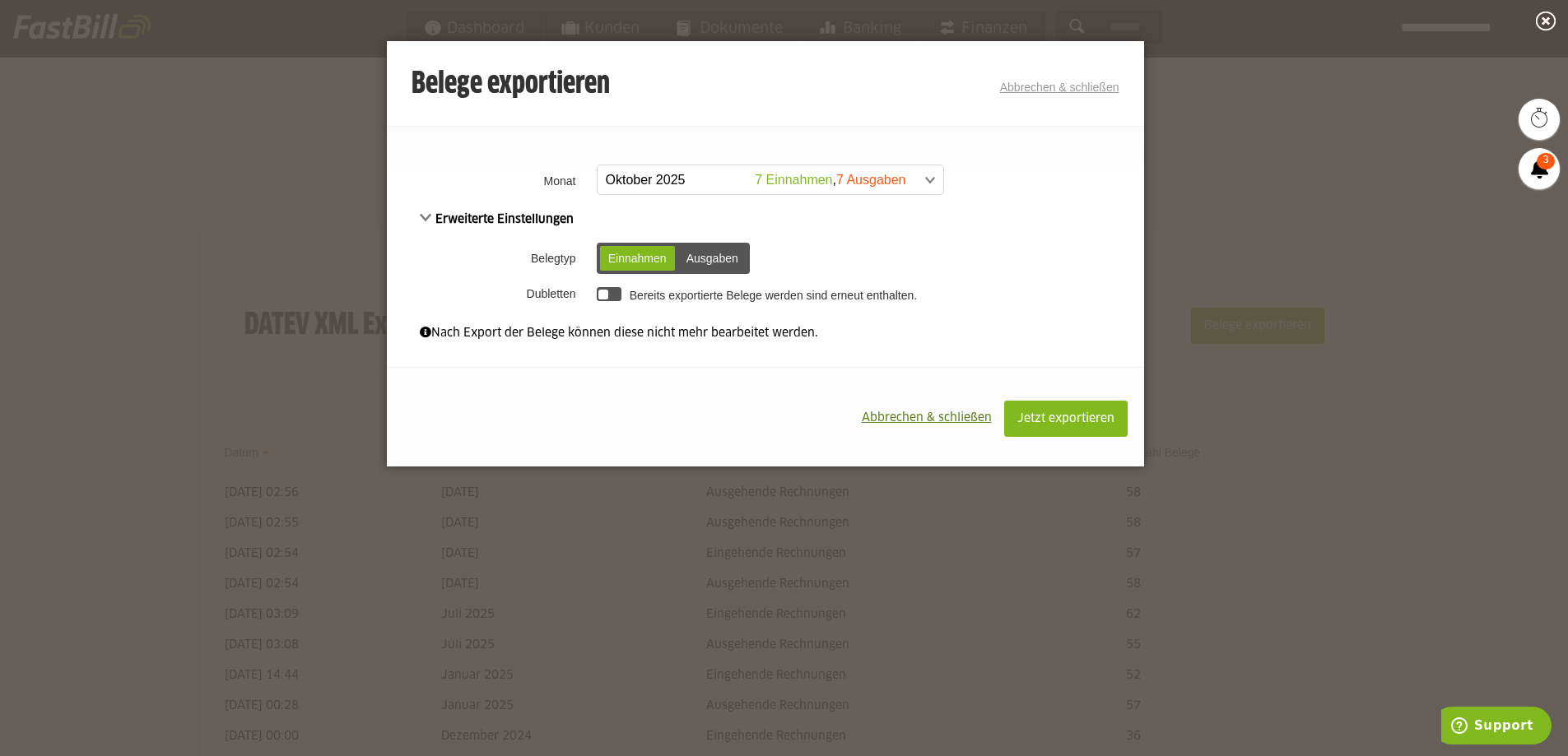
click at [691, 172] on span at bounding box center [762, 180] width 346 height 30
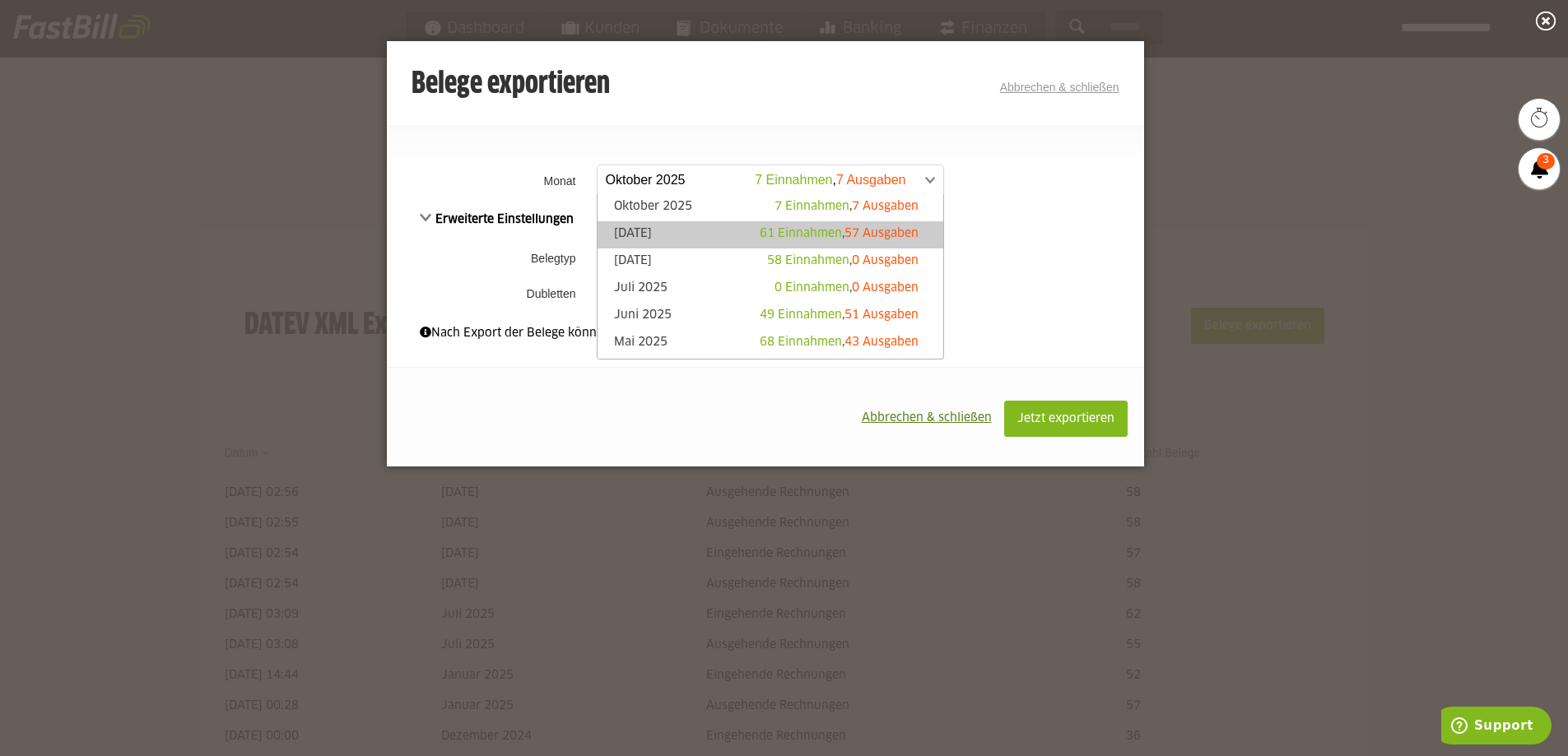
click at [666, 232] on link "September 2025 61 Einnahmen , 57 Ausgaben" at bounding box center [771, 235] width 329 height 19
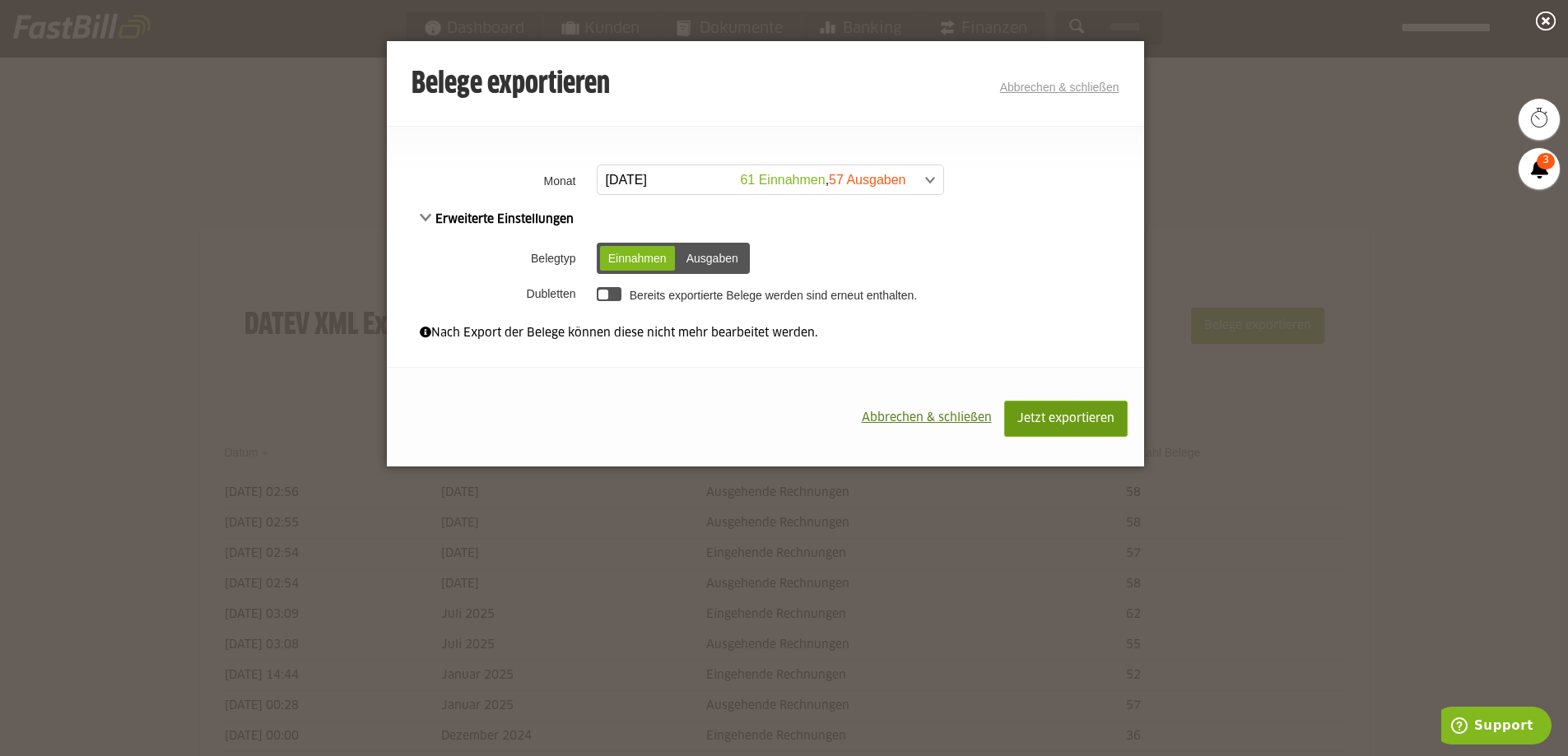
click at [1065, 416] on span "Jetzt exportieren" at bounding box center [1065, 419] width 97 height 12
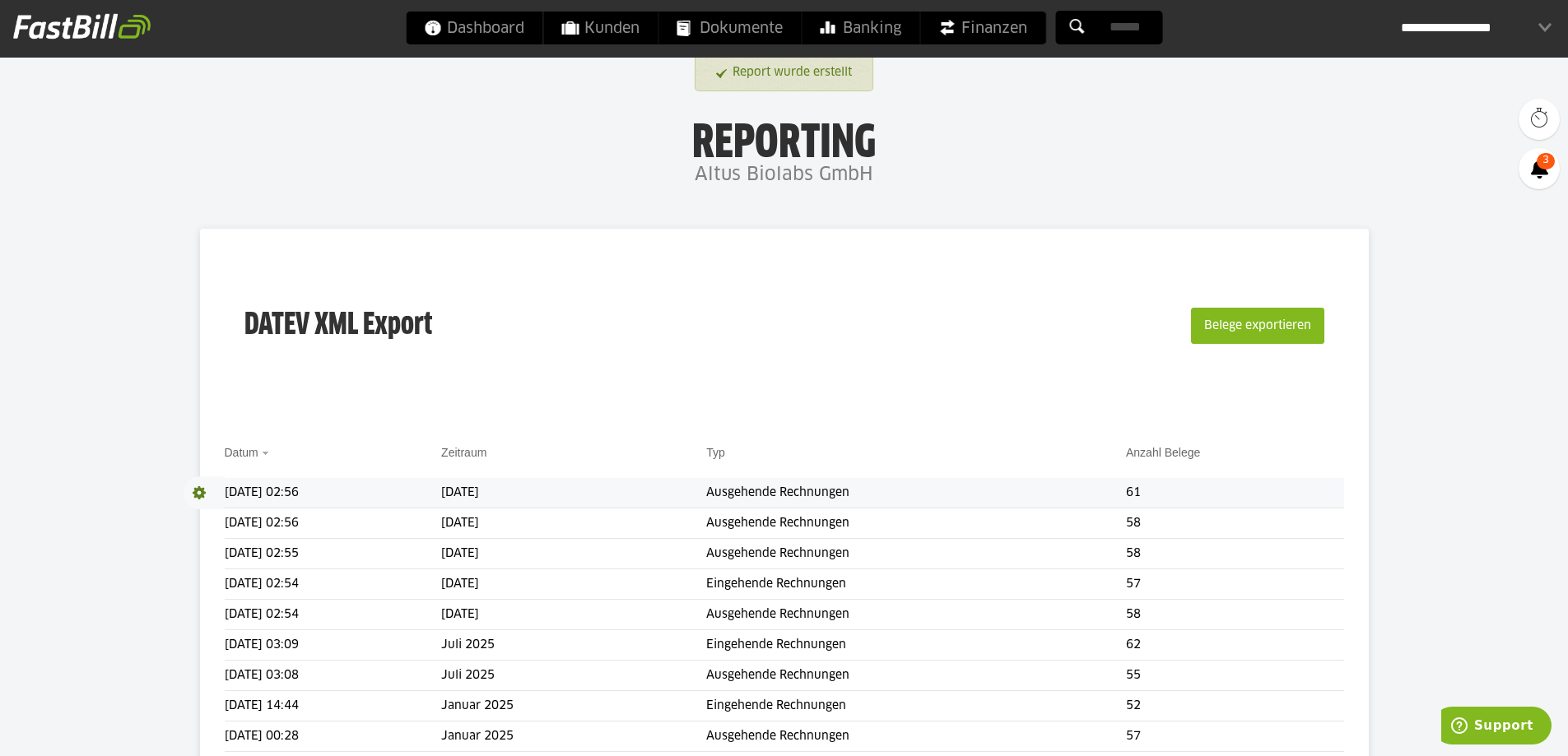
click at [194, 491] on span at bounding box center [204, 493] width 41 height 33
click at [208, 508] on span at bounding box center [200, 493] width 33 height 33
click at [206, 490] on span "Download" at bounding box center [204, 493] width 41 height 33
click at [218, 512] on link "Download" at bounding box center [227, 515] width 88 height 19
click at [698, 491] on td "[DATE]" at bounding box center [573, 493] width 265 height 31
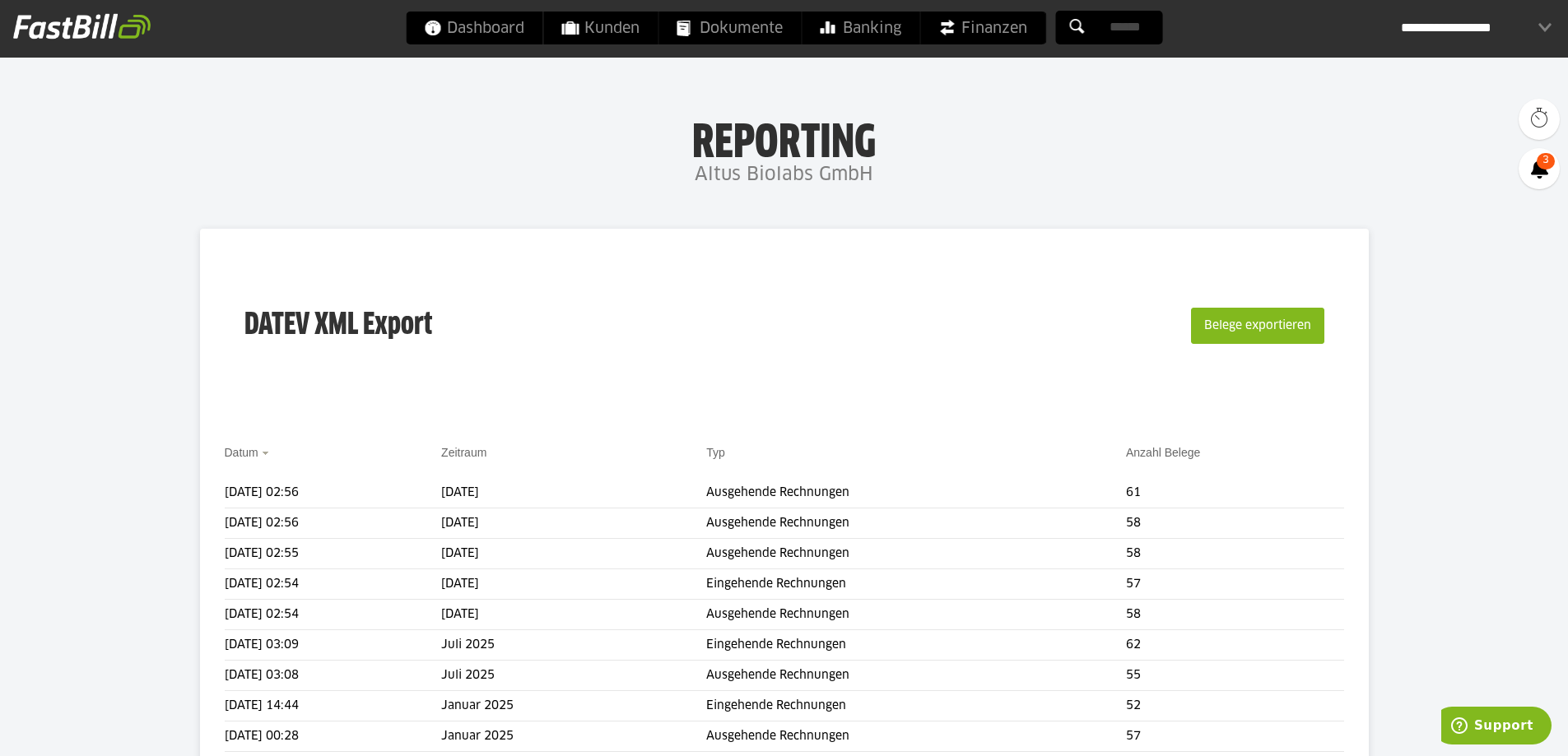
click at [191, 495] on span "Download" at bounding box center [204, 493] width 41 height 33
click at [221, 515] on link "Download" at bounding box center [227, 515] width 88 height 19
click at [1202, 325] on button "Belege exportieren" at bounding box center [1257, 326] width 133 height 37
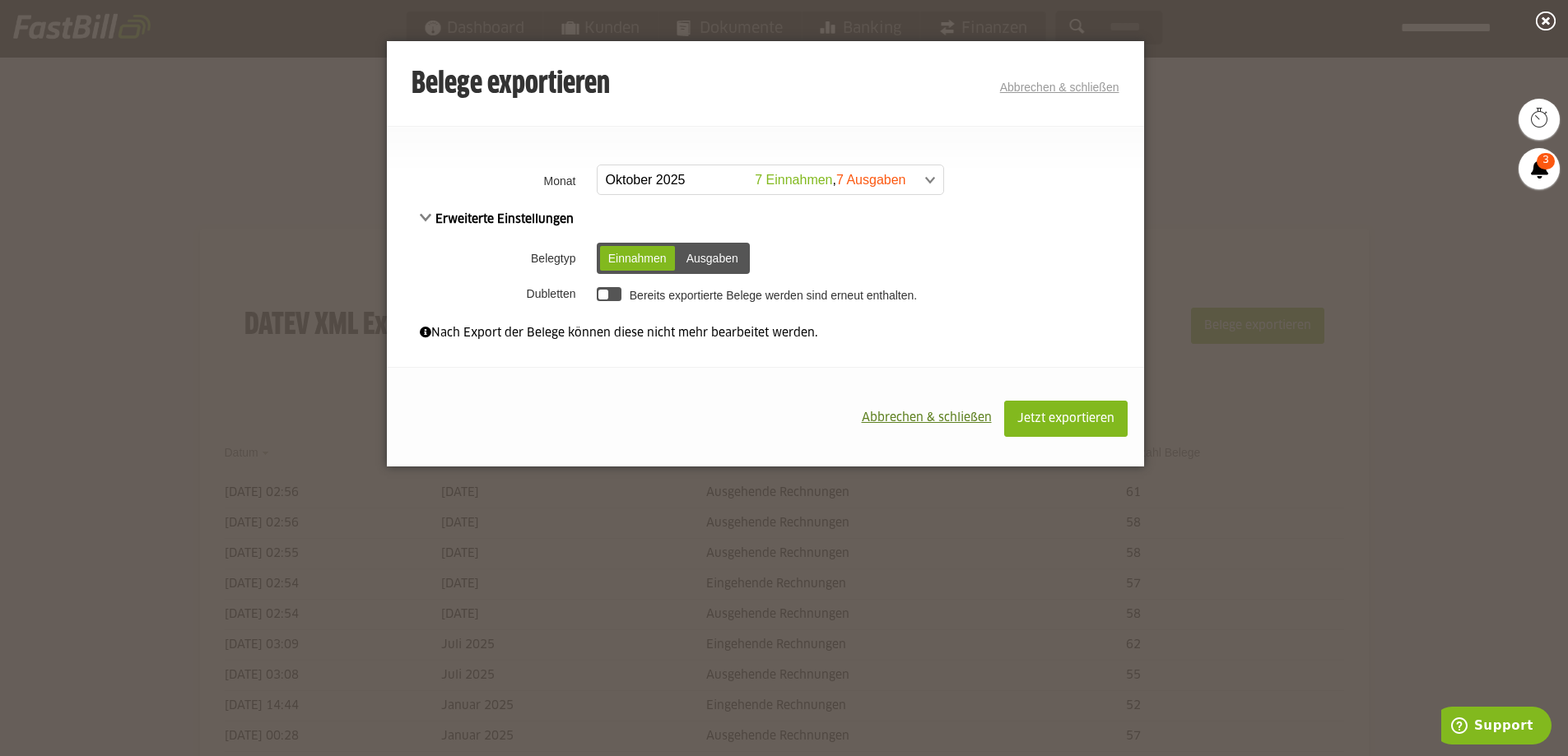
click at [842, 181] on span at bounding box center [762, 180] width 346 height 30
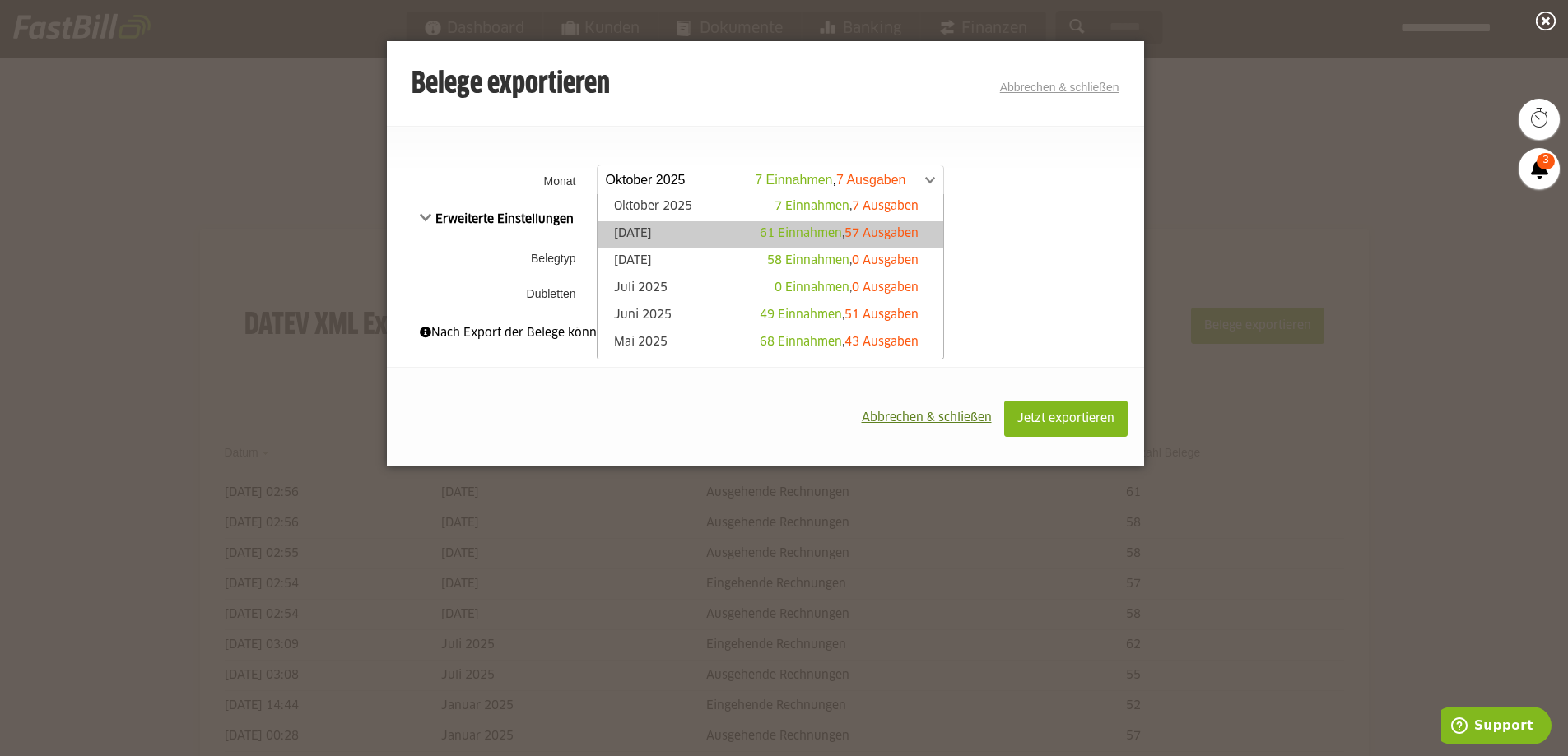
click at [760, 235] on span "61 Einnahmen" at bounding box center [800, 234] width 82 height 12
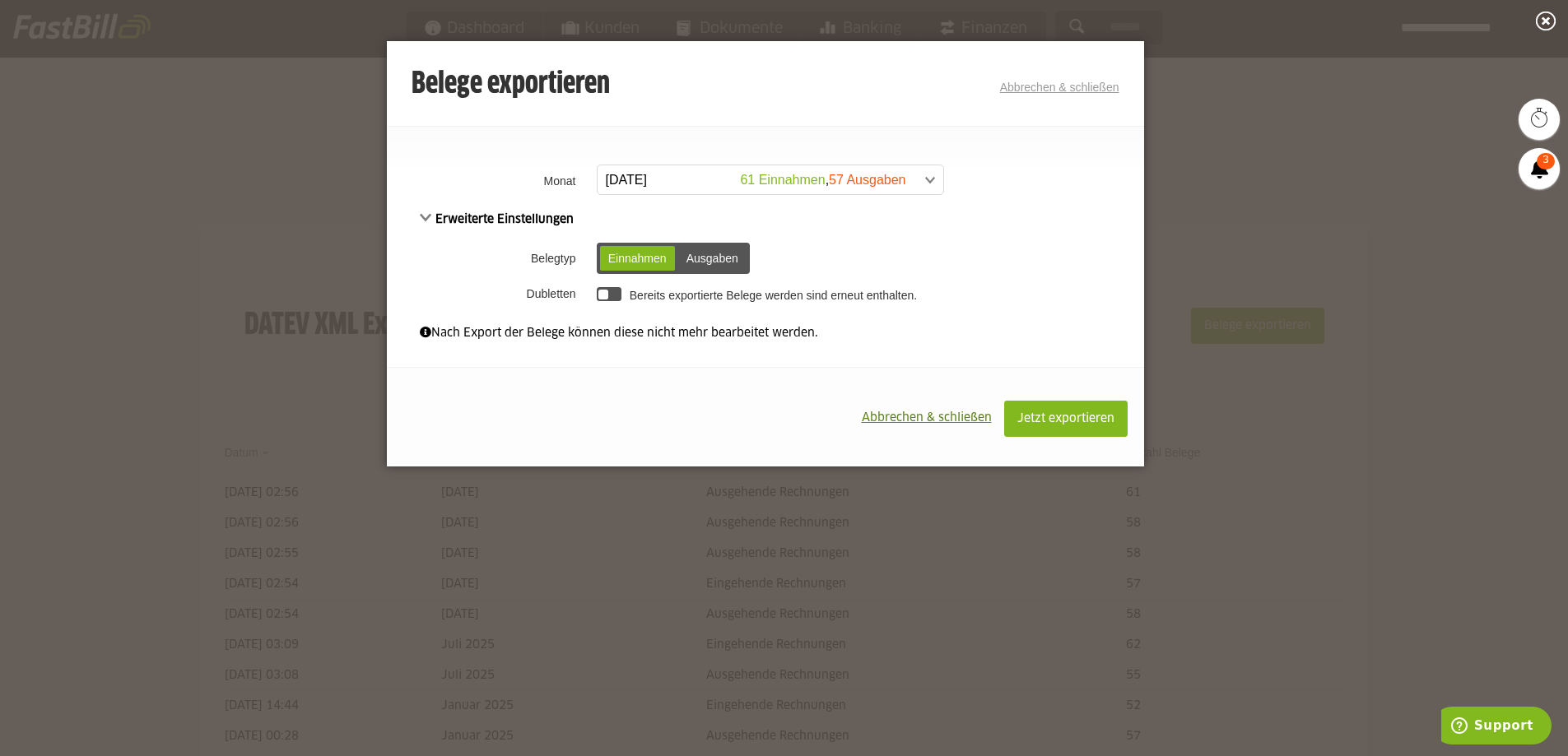
click at [719, 257] on div "Ausgaben" at bounding box center [712, 258] width 68 height 25
click at [1056, 417] on span "Jetzt exportieren" at bounding box center [1065, 419] width 97 height 12
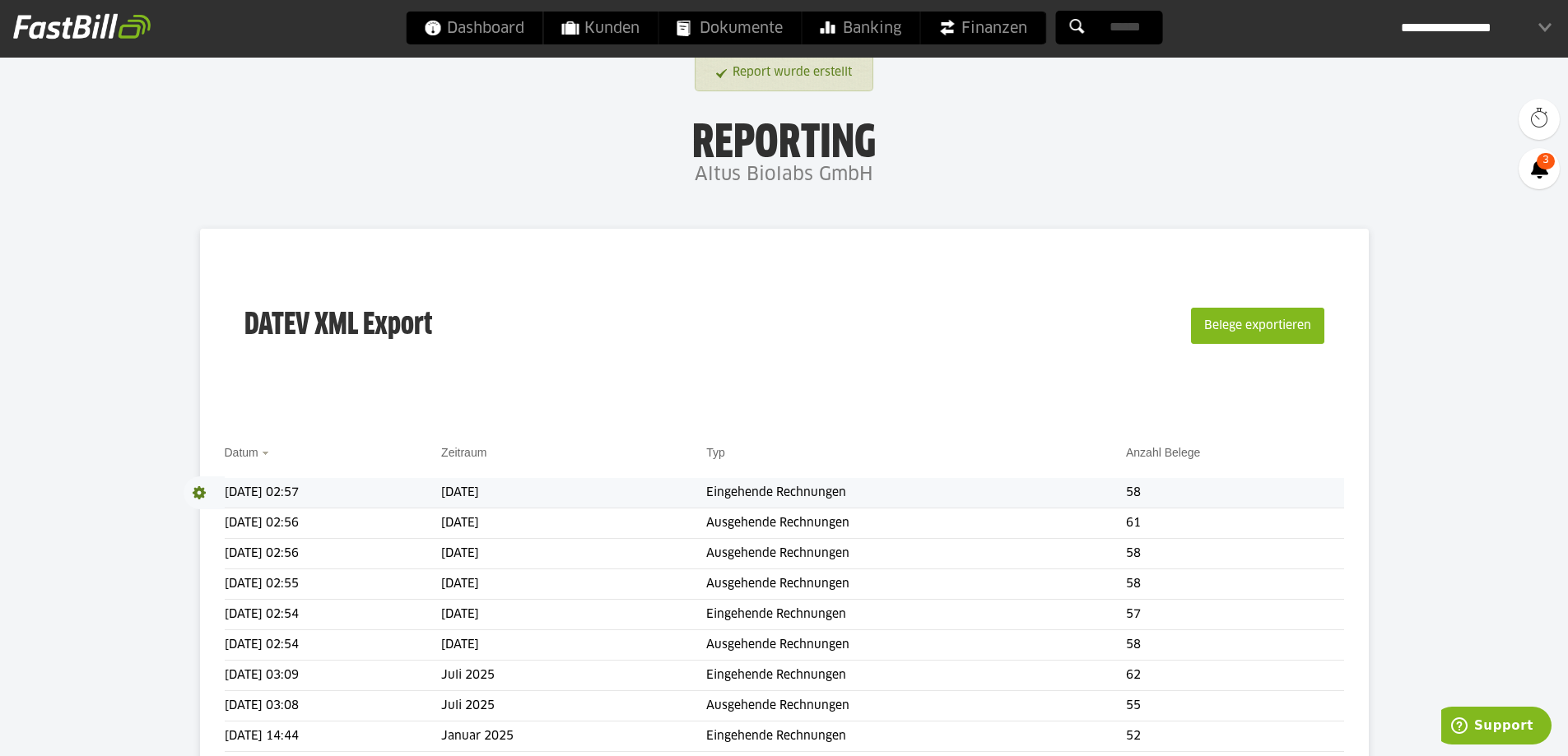
click at [200, 492] on span at bounding box center [204, 493] width 41 height 33
click at [207, 508] on span at bounding box center [200, 493] width 33 height 33
click at [1066, 163] on h4 "Altus Biolabs GmbH" at bounding box center [784, 175] width 1568 height 33
click at [196, 490] on span "Download" at bounding box center [204, 493] width 41 height 33
click at [212, 508] on span at bounding box center [200, 493] width 33 height 33
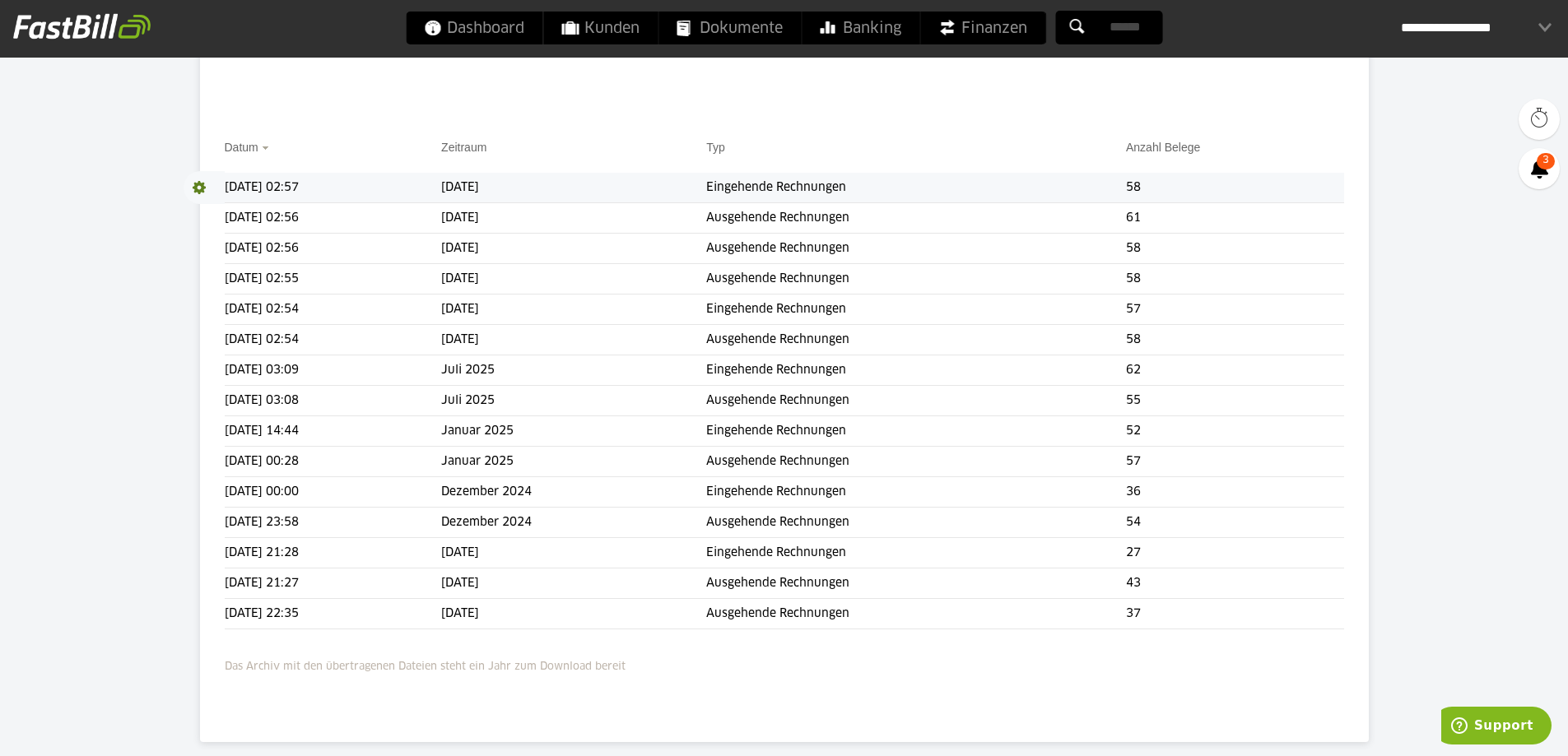
scroll to position [329, 0]
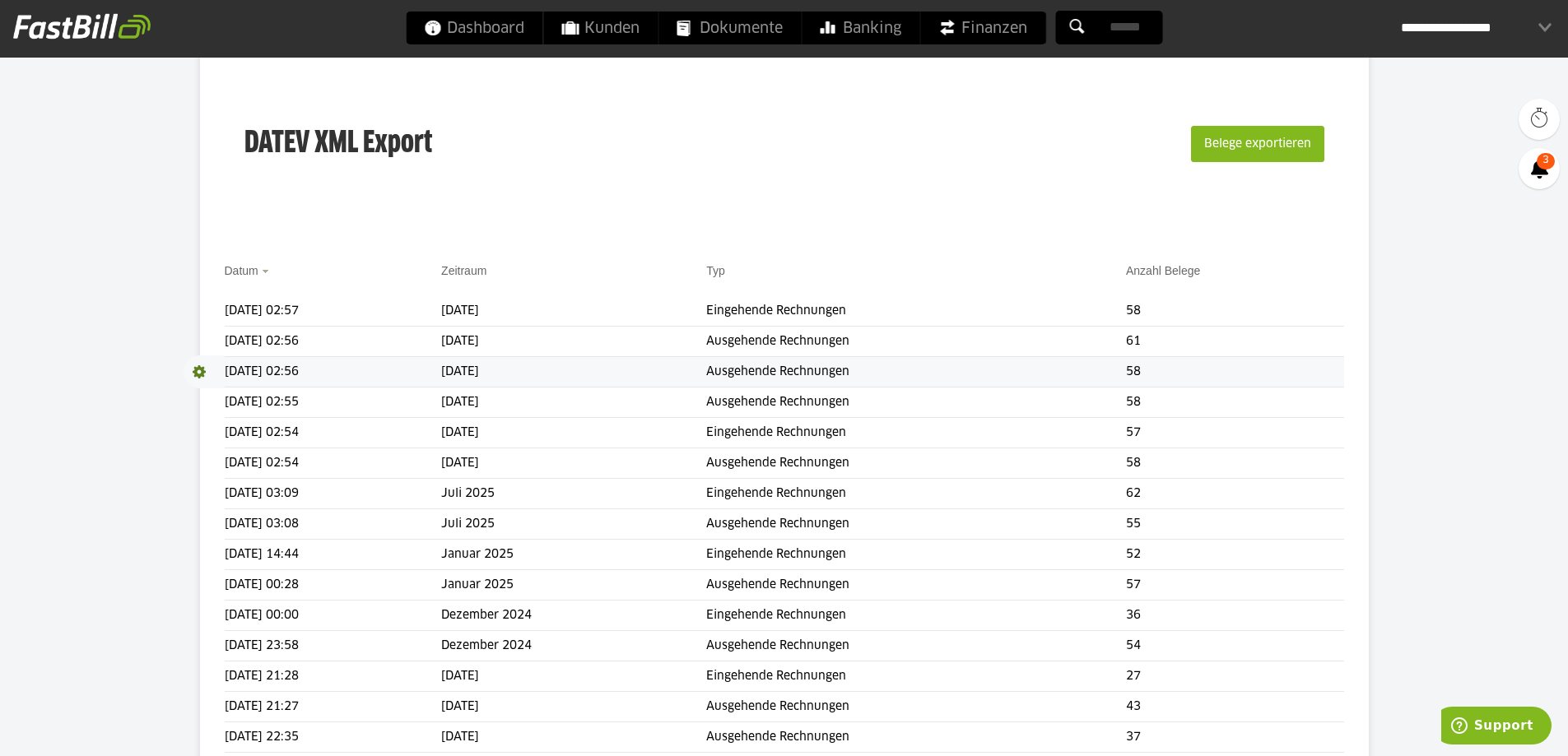
scroll to position [165, 0]
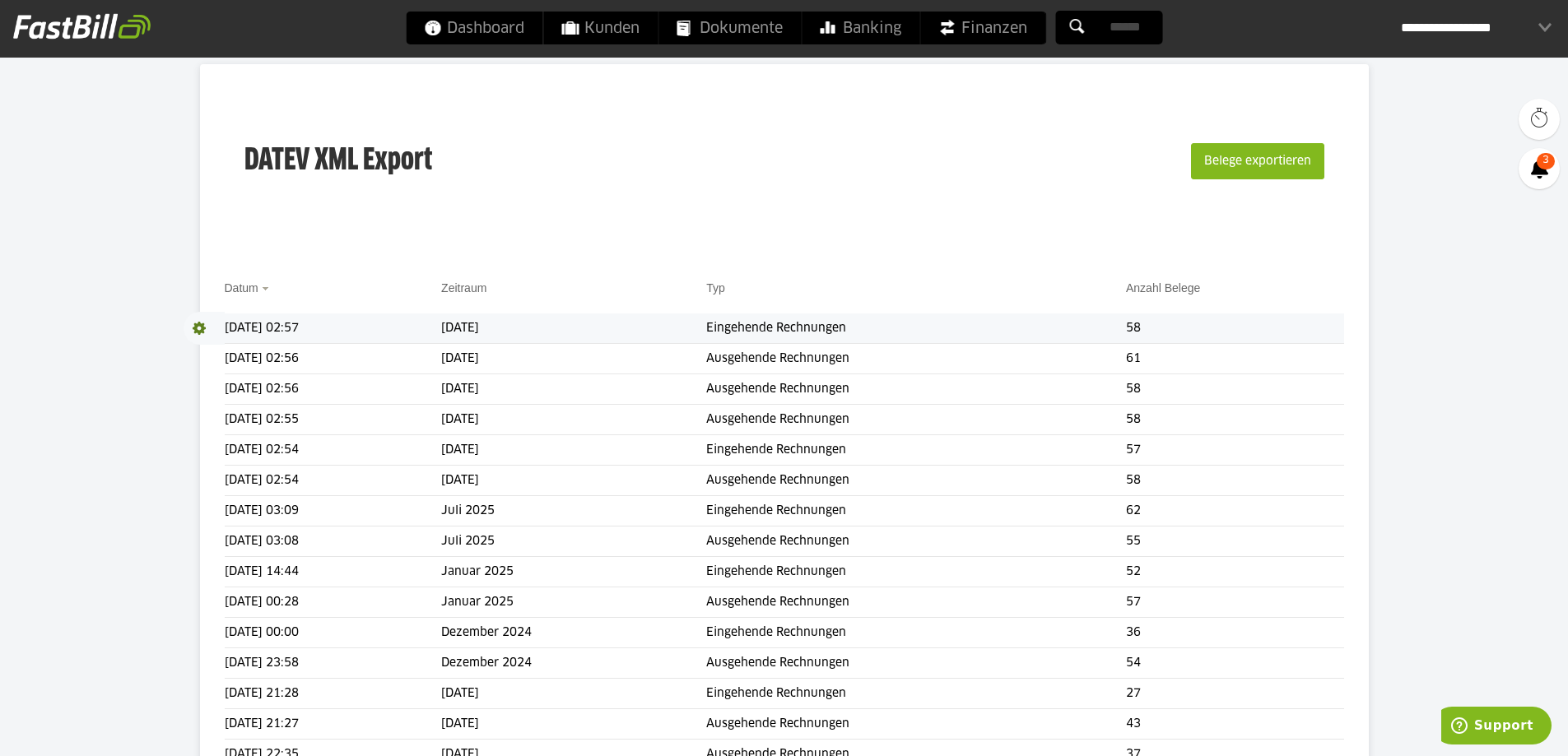
click at [200, 326] on span at bounding box center [204, 328] width 41 height 33
click at [210, 350] on link "Download" at bounding box center [227, 351] width 88 height 19
drag, startPoint x: 99, startPoint y: 382, endPoint x: 122, endPoint y: 375, distance: 24.0
click at [100, 382] on body "Dashboard Kunden Dokumente Banking Finanzen Add-ons" at bounding box center [784, 411] width 1568 height 1153
click at [196, 418] on span at bounding box center [204, 420] width 41 height 33
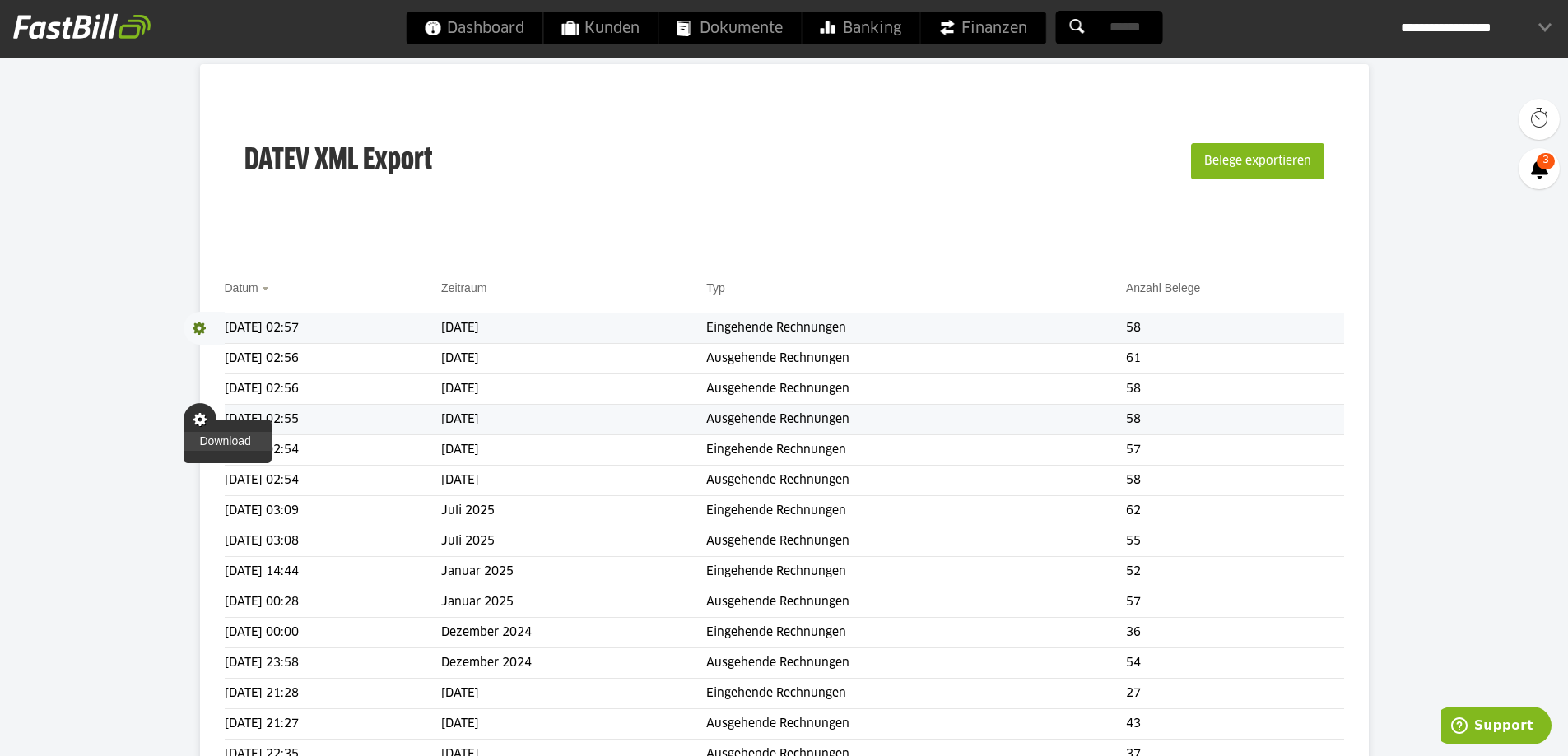
click at [218, 439] on link "Download" at bounding box center [227, 442] width 88 height 19
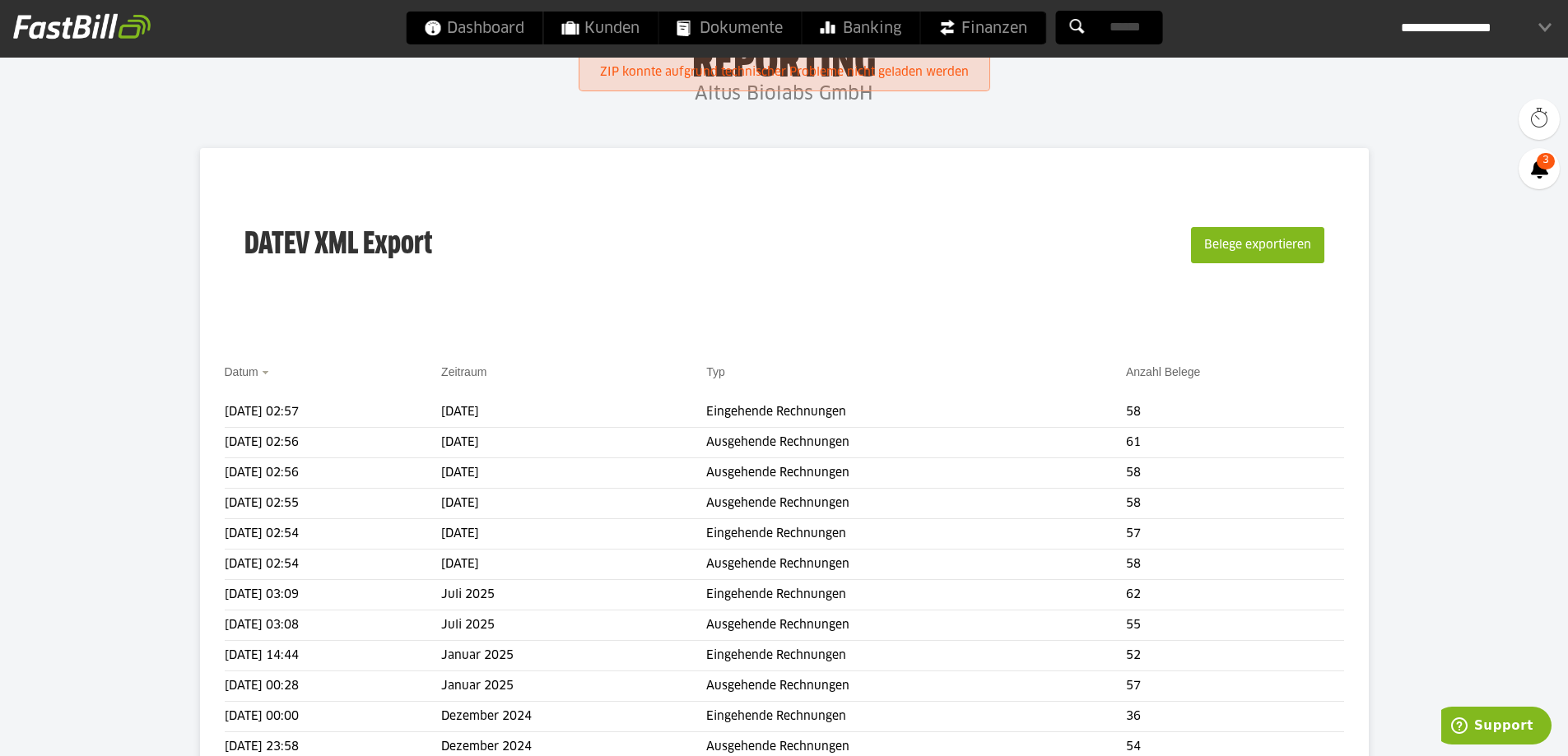
scroll to position [82, 0]
click at [674, 68] on link "ZIP konnte aufgrund technischer Probleme nicht geladen werden" at bounding box center [784, 73] width 369 height 31
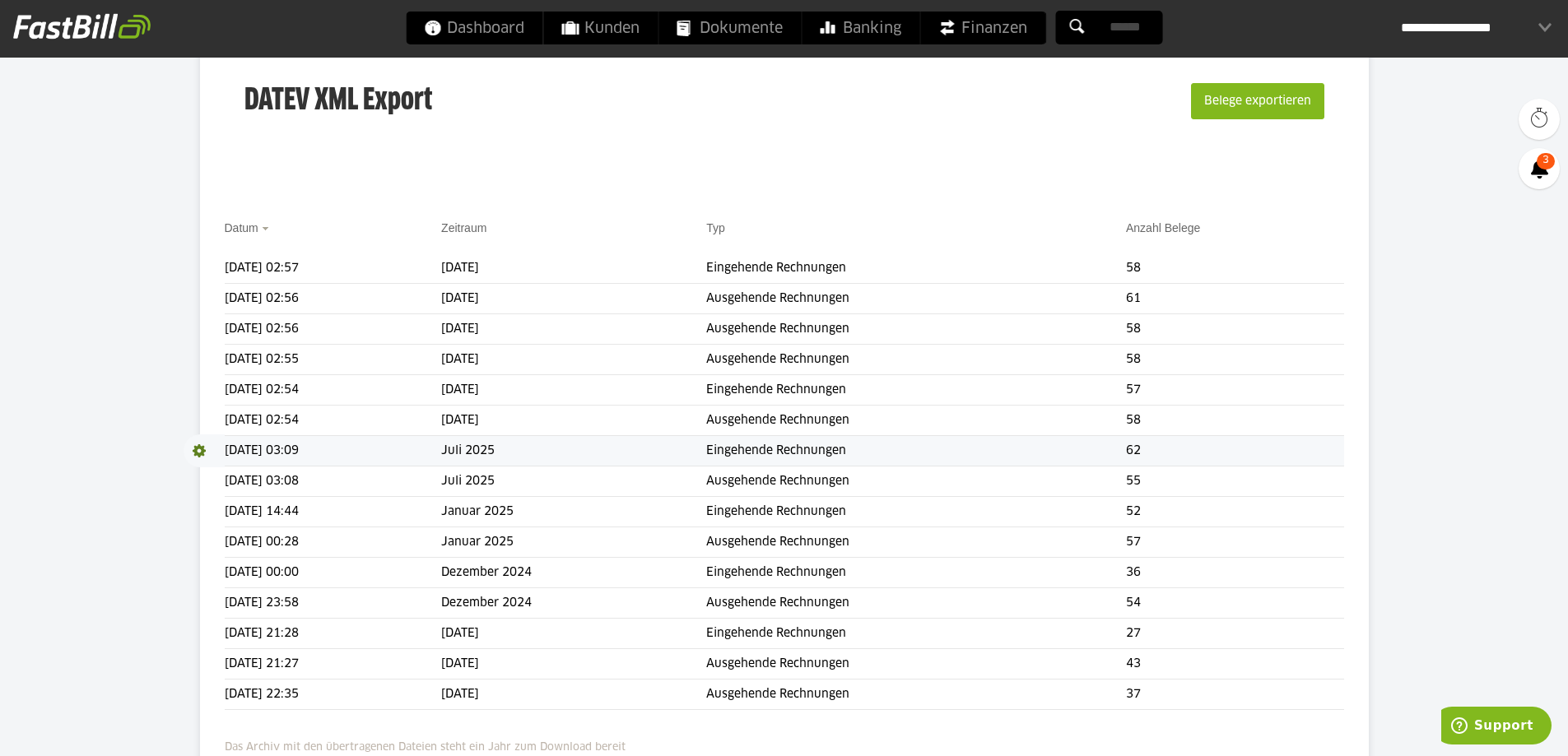
scroll to position [247, 0]
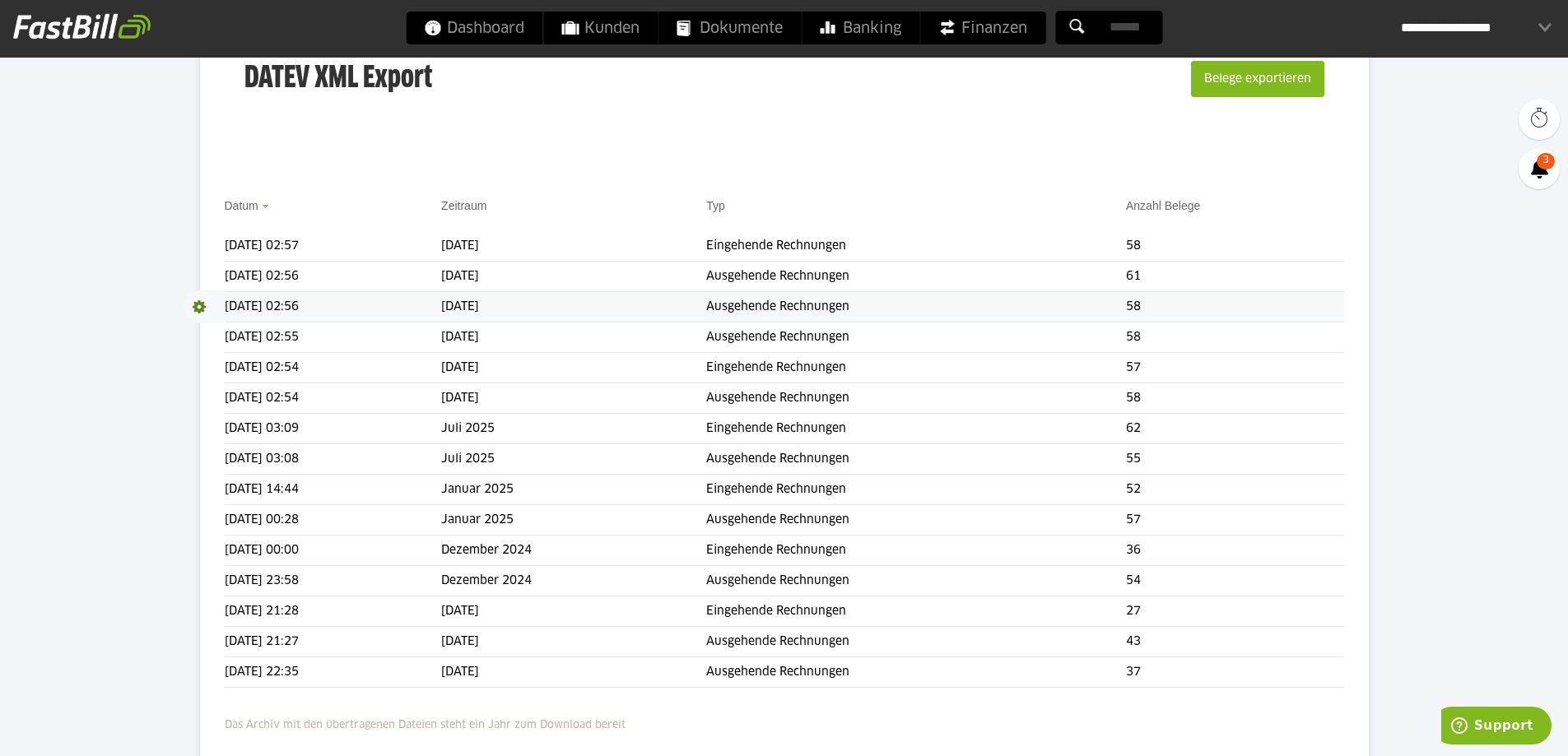
click at [202, 305] on span at bounding box center [204, 307] width 41 height 33
click at [212, 331] on link "Download" at bounding box center [227, 329] width 88 height 19
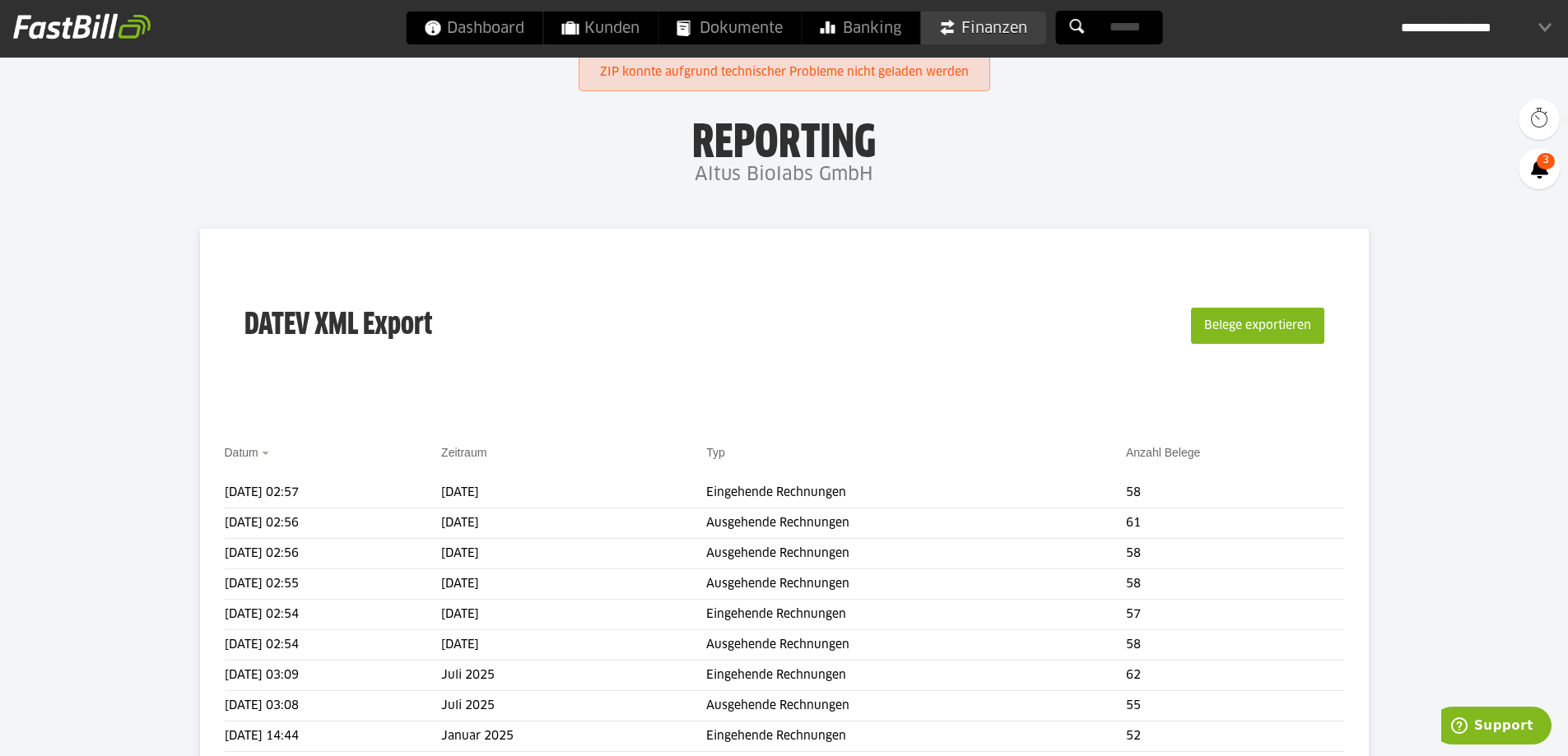
click at [982, 39] on span "Finanzen" at bounding box center [982, 28] width 89 height 33
